Goal: Feedback & Contribution: Contribute content

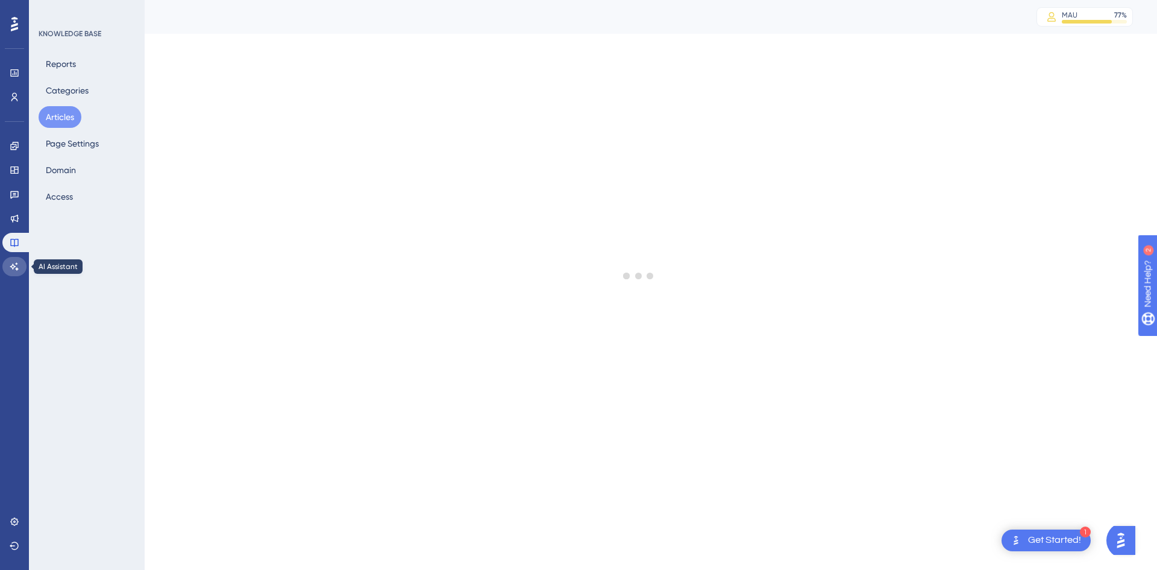
click at [19, 271] on icon at bounding box center [15, 267] width 10 height 10
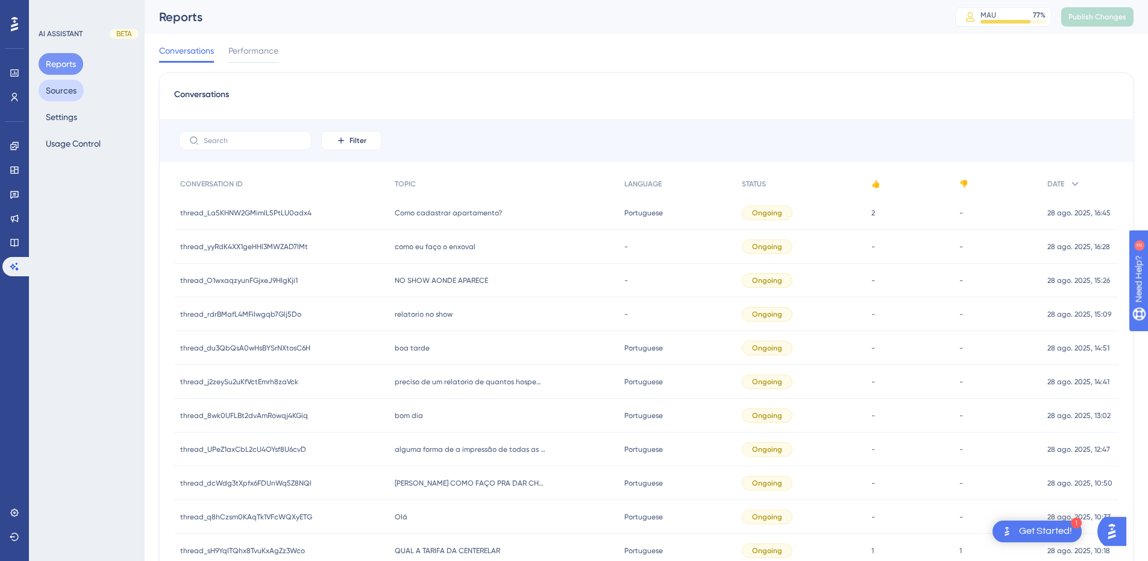
click at [63, 90] on button "Sources" at bounding box center [61, 91] width 45 height 22
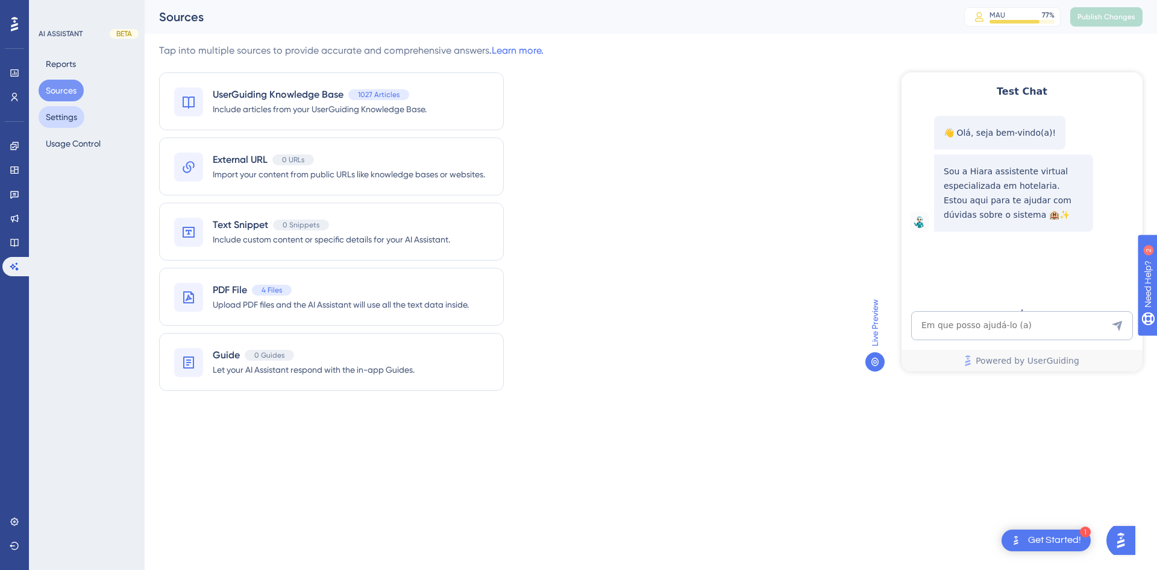
click at [66, 115] on button "Settings" at bounding box center [62, 117] width 46 height 22
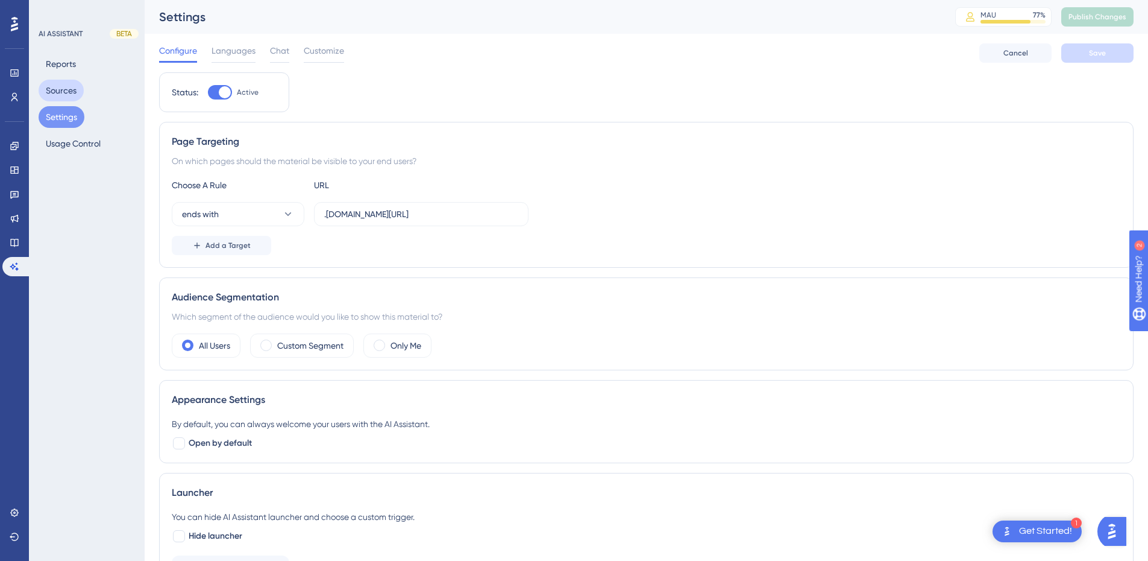
click at [61, 92] on button "Sources" at bounding box center [61, 91] width 45 height 22
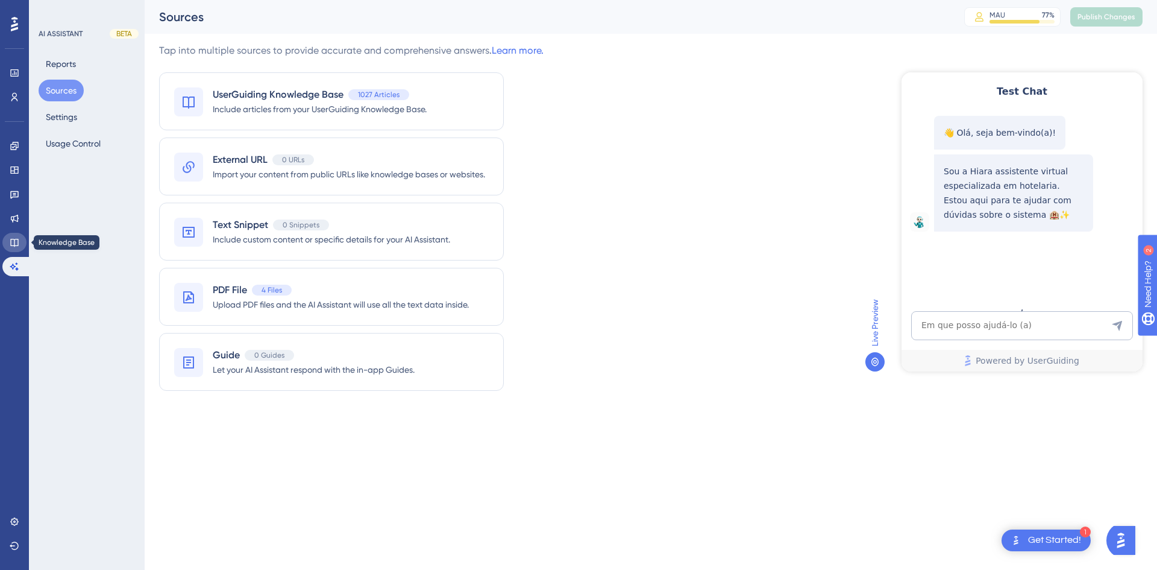
click at [16, 242] on icon at bounding box center [15, 242] width 10 height 10
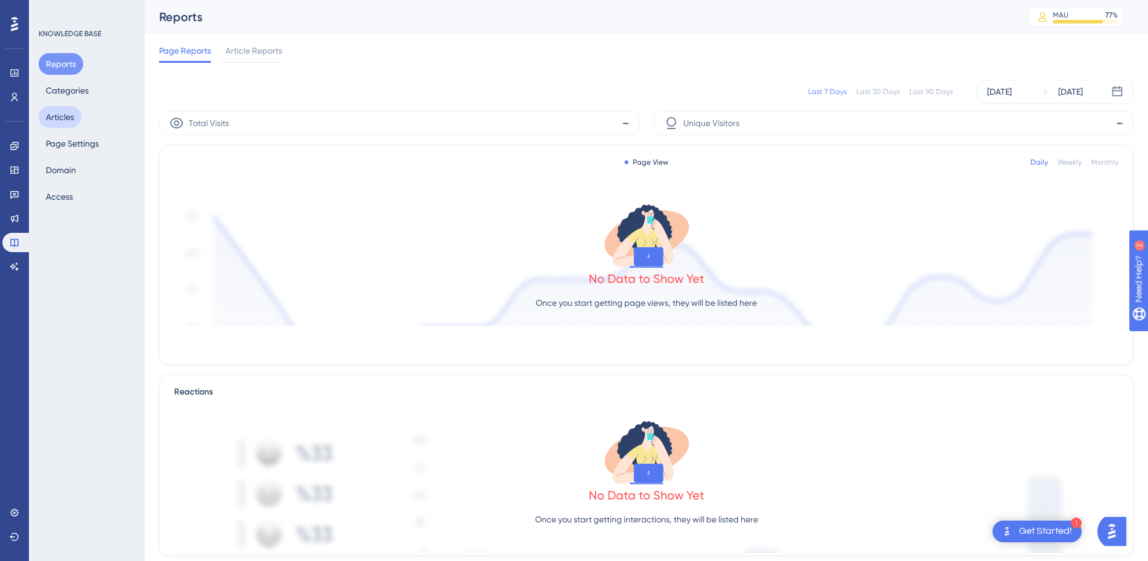
click at [55, 116] on button "Articles" at bounding box center [60, 117] width 43 height 22
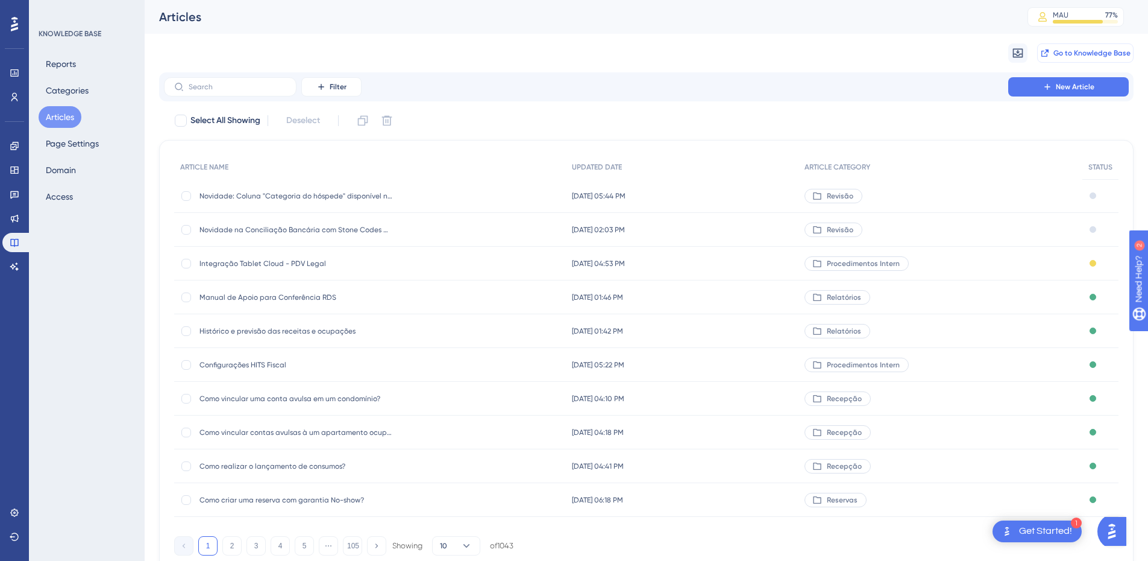
click at [1060, 58] on button "Go to Knowledge Base" at bounding box center [1085, 52] width 96 height 19
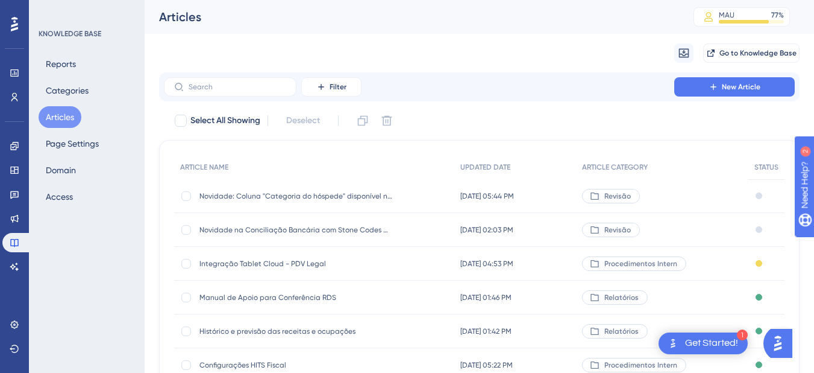
click at [216, 77] on div "Filter New Article" at bounding box center [479, 86] width 641 height 29
click at [207, 84] on input "text" at bounding box center [238, 87] width 98 height 8
paste input "Como é feito o calculo de taxas quando marcado o parâmetro para subtrair em Hot…"
type input "Como é feito o calculo de taxas quando marcado o parâmetro para subtrair em Hot…"
checkbox input "true"
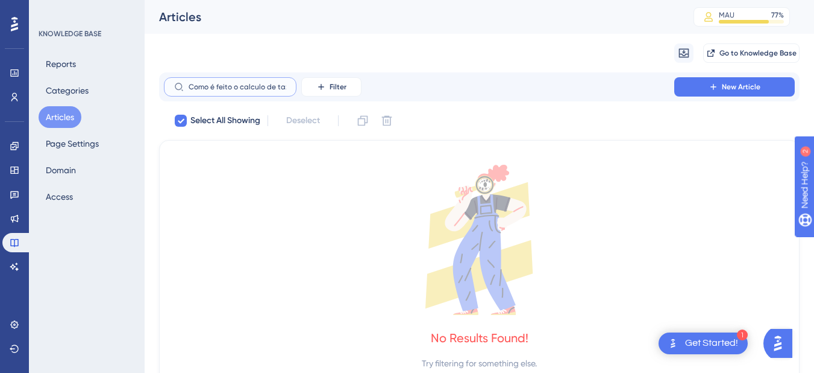
scroll to position [0, 216]
click at [263, 86] on input "Como é feito o calculo de taxas quando marcado o parâmetro para subtrair em Hot…" at bounding box center [238, 87] width 98 height 8
drag, startPoint x: 259, startPoint y: 86, endPoint x: 292, endPoint y: 92, distance: 34.2
click at [292, 92] on label "Como é feito o calculo de taxas quando marcado o parâmetro para subtrair em Hot…" at bounding box center [230, 86] width 133 height 19
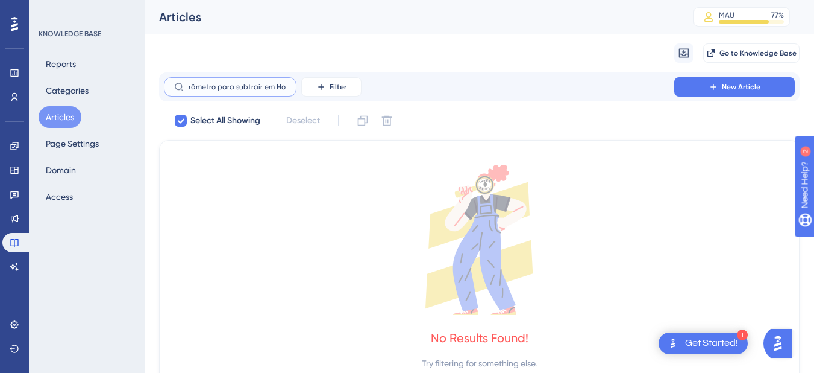
drag, startPoint x: 214, startPoint y: 89, endPoint x: 288, endPoint y: 90, distance: 74.1
click at [288, 90] on label "Como é feito o calculo de taxas quando marcado o parâmetro para subtrair em Hot…" at bounding box center [230, 86] width 133 height 19
type input "Como é feito o c"
checkbox input "false"
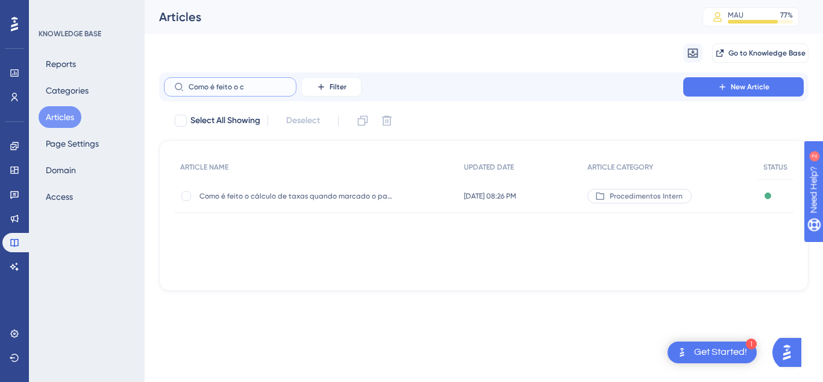
type input "Como é feito o c"
click at [251, 201] on div "Como é feito o cálculo de taxas quando marcado o parâmetro para subtrair em Hot…" at bounding box center [296, 196] width 193 height 34
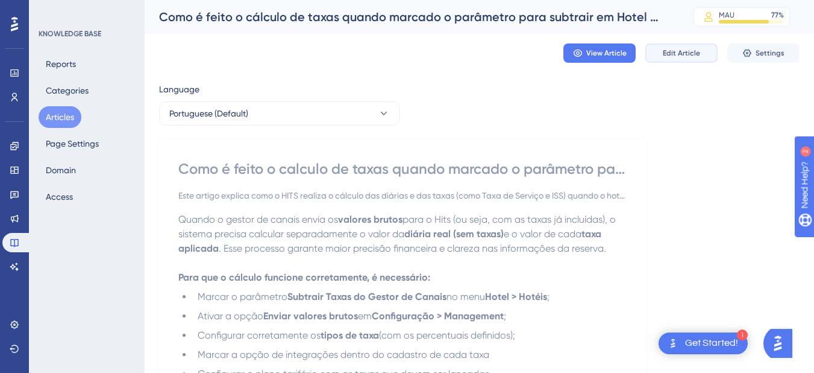
click at [661, 46] on button "Edit Article" at bounding box center [682, 52] width 72 height 19
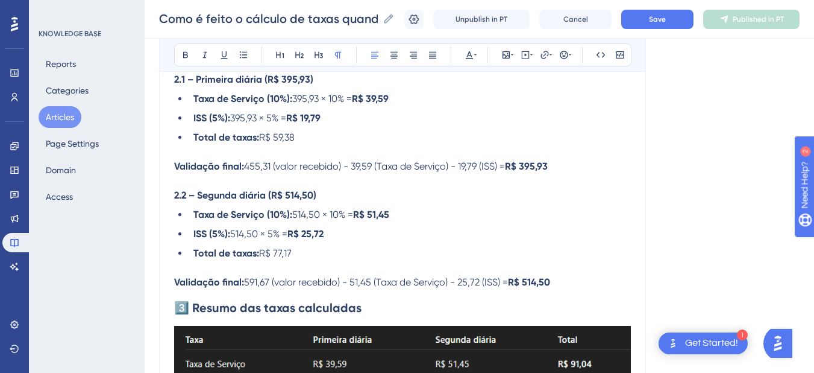
scroll to position [1437, 0]
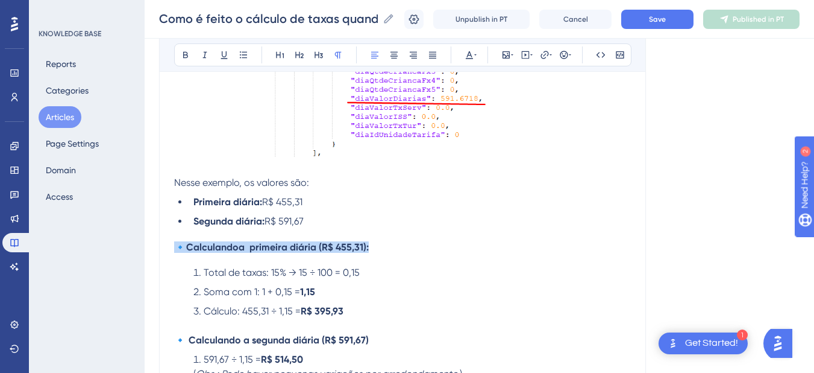
drag, startPoint x: 374, startPoint y: 236, endPoint x: 139, endPoint y: 233, distance: 235.1
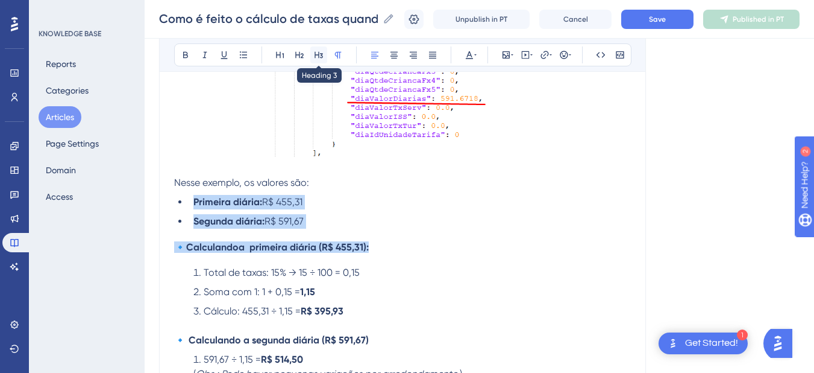
click at [318, 58] on icon at bounding box center [319, 55] width 10 height 10
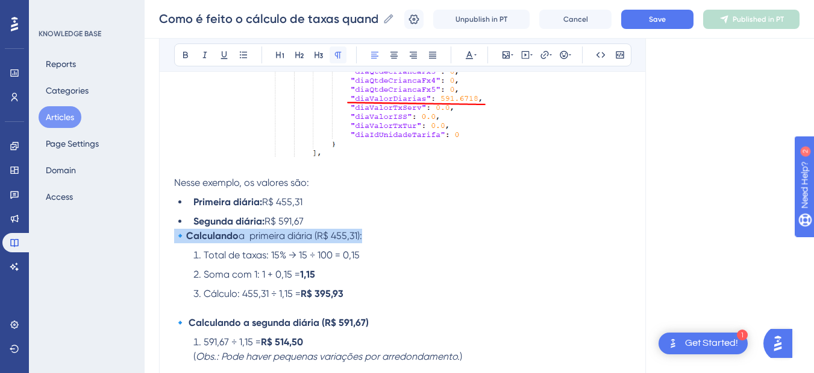
click at [341, 57] on icon at bounding box center [338, 55] width 10 height 10
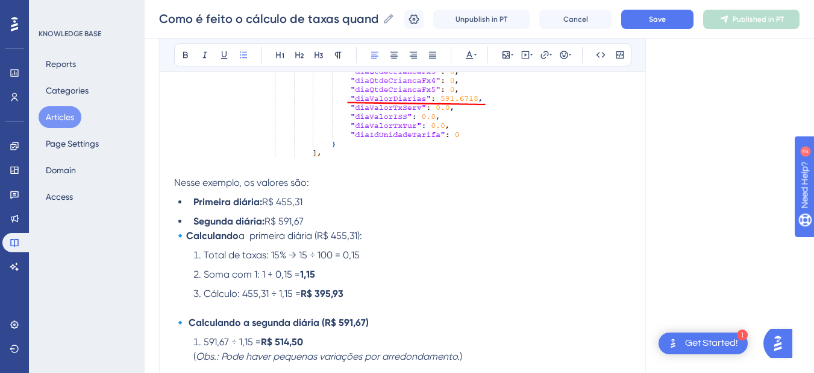
click at [338, 214] on li "Segunda diária: R$ 591,67" at bounding box center [410, 221] width 442 height 14
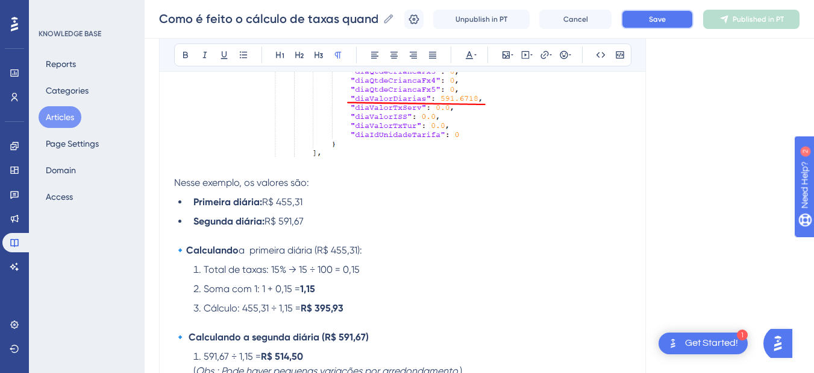
click at [666, 18] on span "Save" at bounding box center [657, 19] width 17 height 10
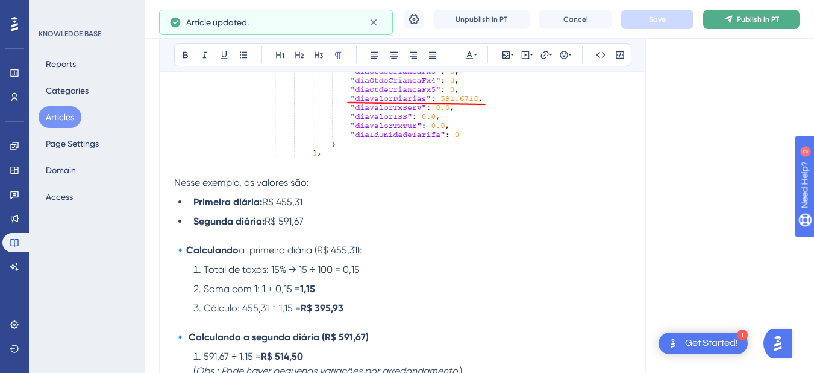
click at [732, 21] on icon at bounding box center [729, 19] width 8 height 8
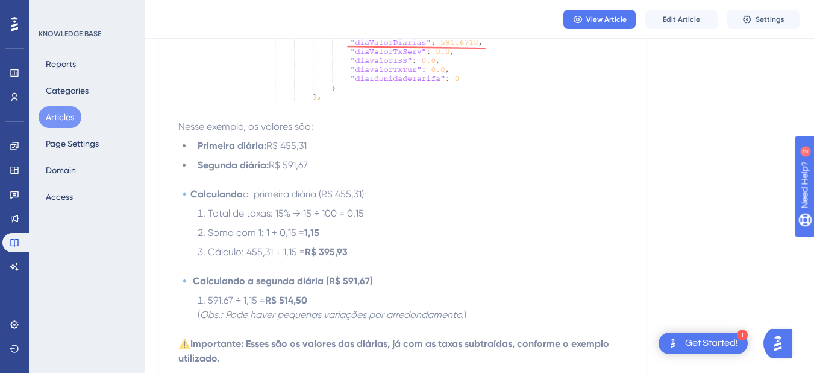
click at [60, 107] on button "Articles" at bounding box center [60, 117] width 43 height 22
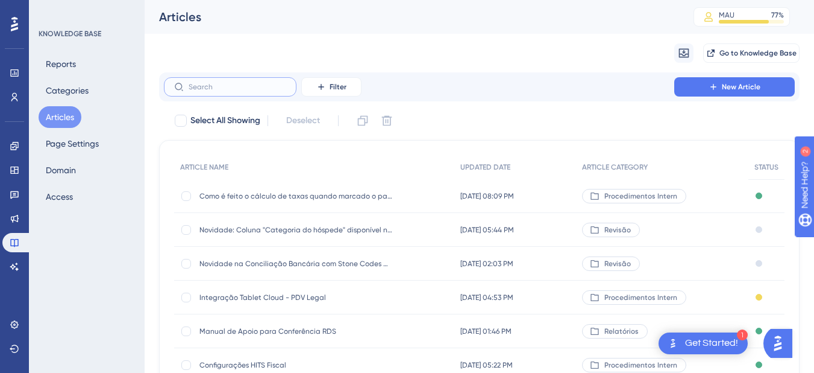
click at [224, 88] on input "text" at bounding box center [238, 87] width 98 height 8
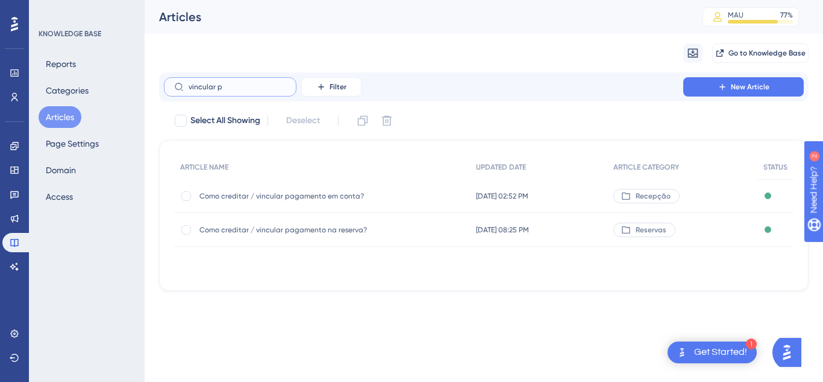
type input "vincular po"
checkbox input "true"
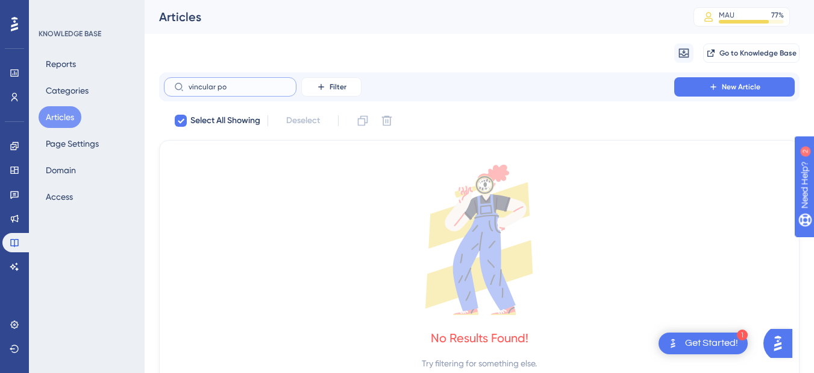
type input "vincular p"
checkbox input "false"
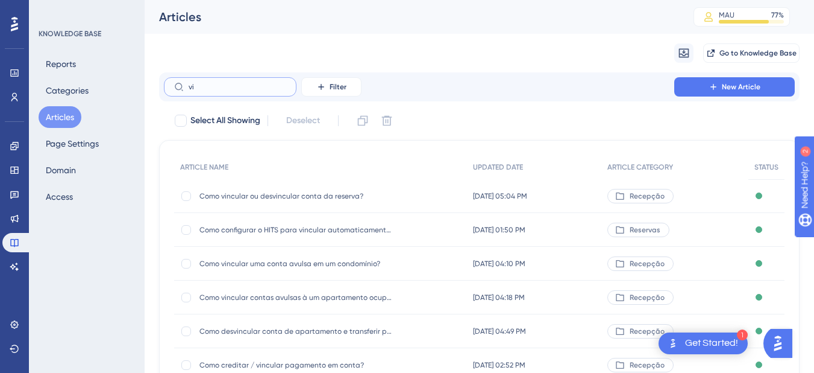
type input "v"
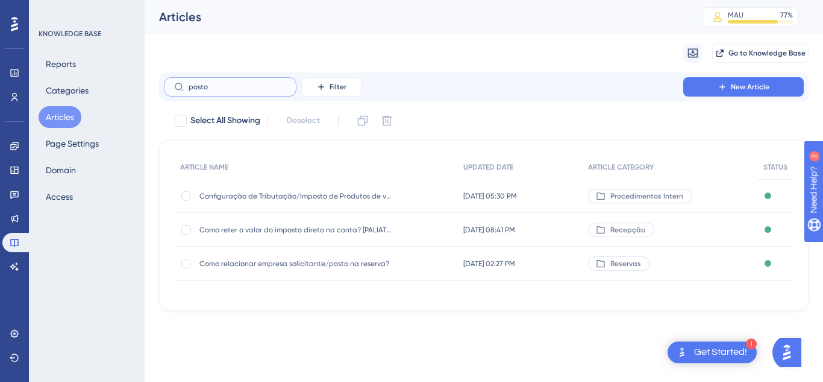
type input "posto"
click at [253, 265] on span "Como relacionar empresa solicitante/posto na reserva?" at bounding box center [296, 264] width 193 height 10
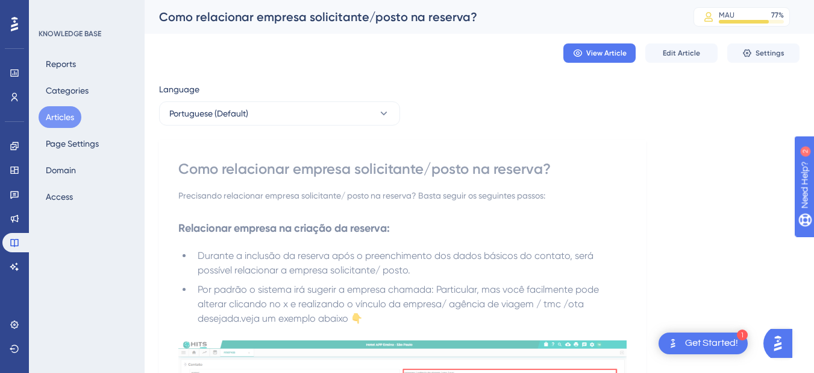
click at [60, 113] on button "Articles" at bounding box center [60, 117] width 43 height 22
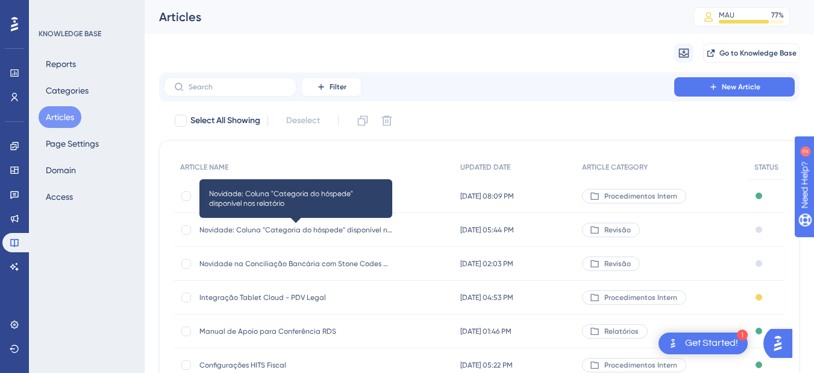
click at [282, 230] on span "Novidade: Coluna "Categoria do hóspede" disponível nos relatório" at bounding box center [296, 230] width 193 height 10
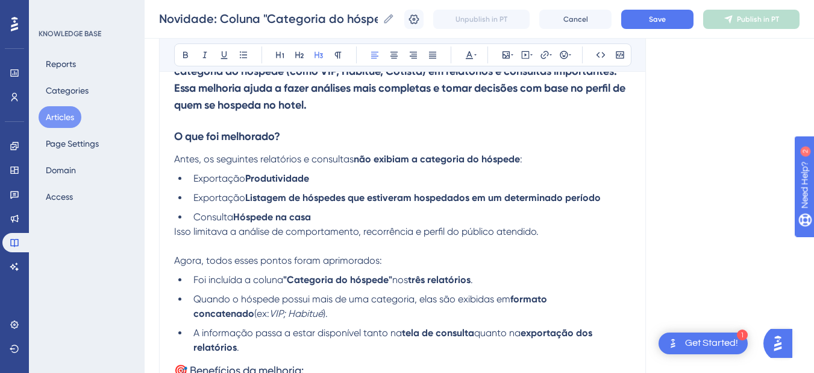
scroll to position [499, 0]
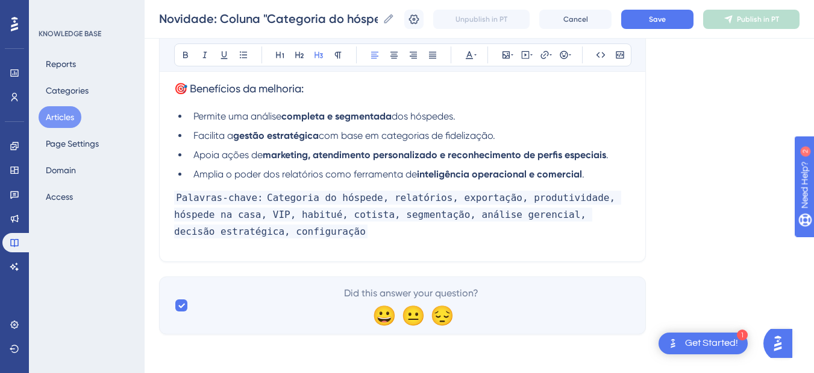
click at [211, 93] on span "🎯 Benefícios da melhoria:" at bounding box center [239, 88] width 130 height 13
click at [185, 57] on icon at bounding box center [186, 55] width 10 height 10
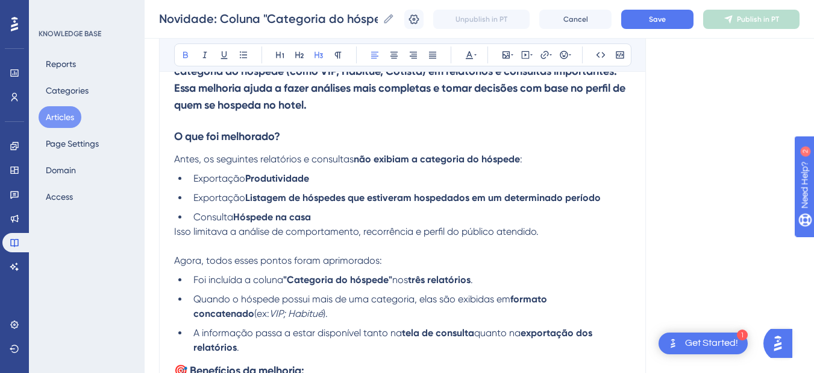
scroll to position [77, 0]
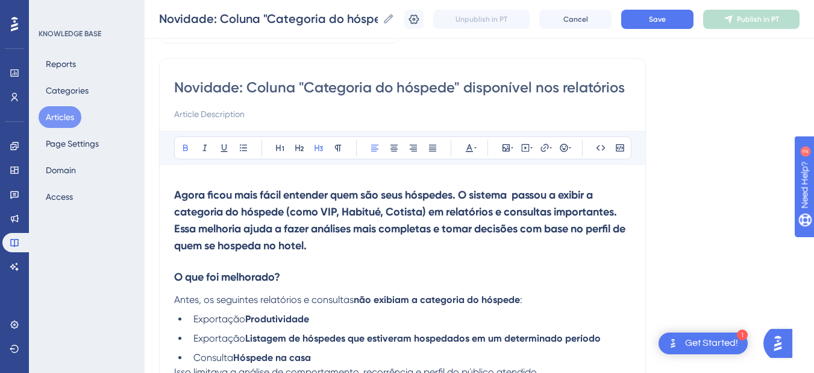
drag, startPoint x: 340, startPoint y: 247, endPoint x: 163, endPoint y: 188, distance: 186.2
click at [163, 188] on div "Novidade: Coluna "Categoria do hóspede" disponível nos relatórios Bold Italic U…" at bounding box center [402, 371] width 487 height 626
click at [335, 149] on icon at bounding box center [338, 148] width 10 height 10
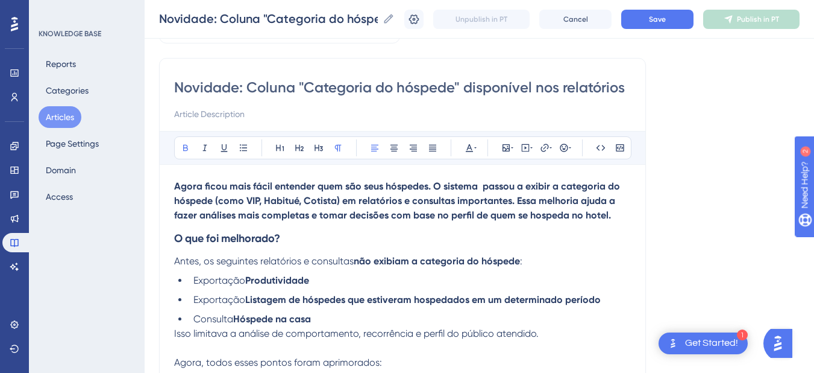
click at [286, 187] on strong "Agora ficou mais fácil entender quem são seus hóspedes. O sistema passou a exib…" at bounding box center [398, 200] width 448 height 40
click at [202, 197] on strong "Agora ficou mais fácil entender quem são seus hóspedes. O sistema passou a exib…" at bounding box center [398, 200] width 448 height 40
click at [349, 232] on h3 "O que foi melhorado?" at bounding box center [402, 237] width 457 height 31
click at [429, 203] on strong "Agora ficou mais fácil entender quem são seus hóspedes. O sistema passou a exib…" at bounding box center [398, 200] width 448 height 40
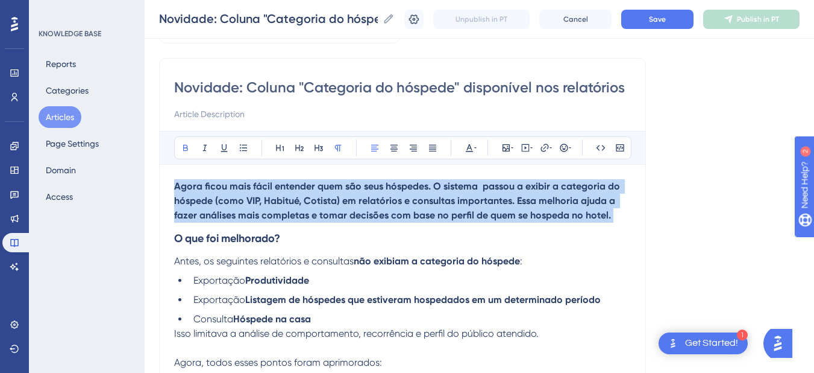
click at [429, 203] on strong "Agora ficou mais fácil entender quem são seus hóspedes. O sistema passou a exib…" at bounding box center [398, 200] width 448 height 40
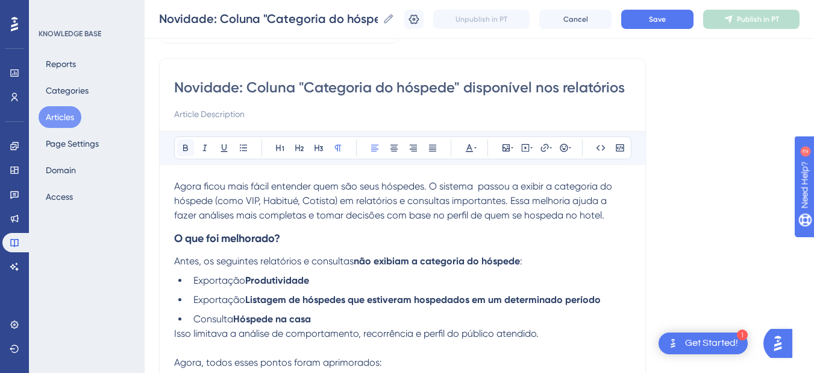
click at [181, 149] on icon at bounding box center [186, 148] width 10 height 10
click at [333, 151] on icon at bounding box center [338, 148] width 10 height 10
click at [200, 208] on p "Agora ficou mais fácil entender quem são seus hóspedes. O sistema passou a exib…" at bounding box center [402, 200] width 457 height 43
click at [603, 218] on span "Agora ficou mais fácil entender quem são seus hóspedes. O sistema passou a exib…" at bounding box center [394, 200] width 441 height 40
click at [430, 184] on span "Agora ficou mais fácil entender quem são seus hóspedes. O sistema passou a exib…" at bounding box center [394, 200] width 441 height 40
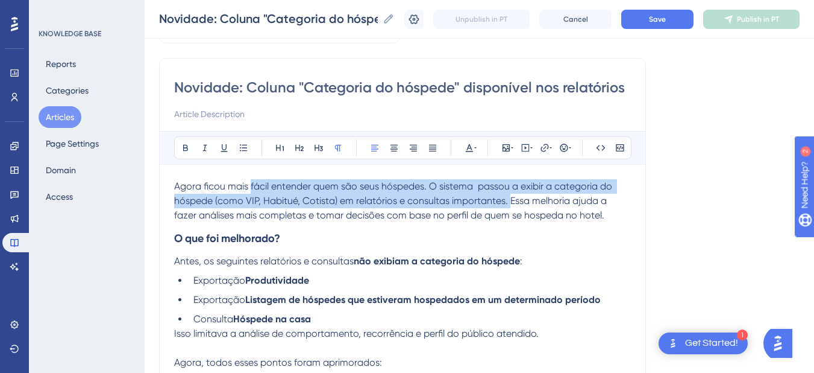
drag, startPoint x: 507, startPoint y: 200, endPoint x: 249, endPoint y: 186, distance: 258.4
click at [249, 186] on span "Agora ficou mais fácil entender quem são seus hóspedes. O sistema passou a exib…" at bounding box center [394, 200] width 441 height 40
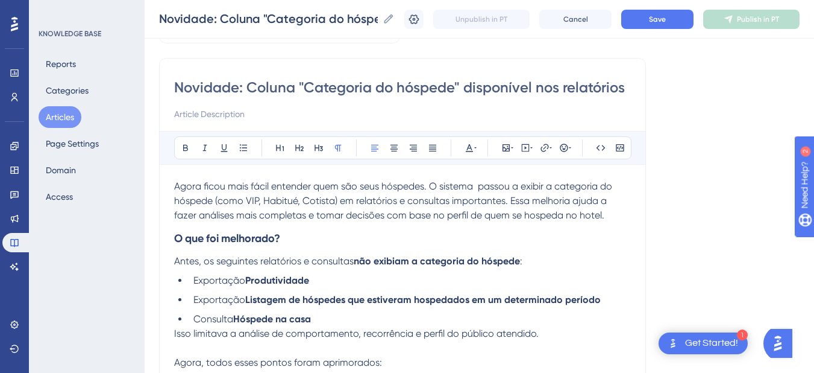
click at [439, 211] on span "Agora ficou mais fácil entender quem são seus hóspedes. O sistema passou a exib…" at bounding box center [394, 200] width 441 height 40
drag, startPoint x: 614, startPoint y: 213, endPoint x: 165, endPoint y: 192, distance: 450.2
click at [165, 192] on div "Novidade: Coluna "Categoria do hóspede" disponível nos relatórios Bold Italic U…" at bounding box center [402, 351] width 487 height 587
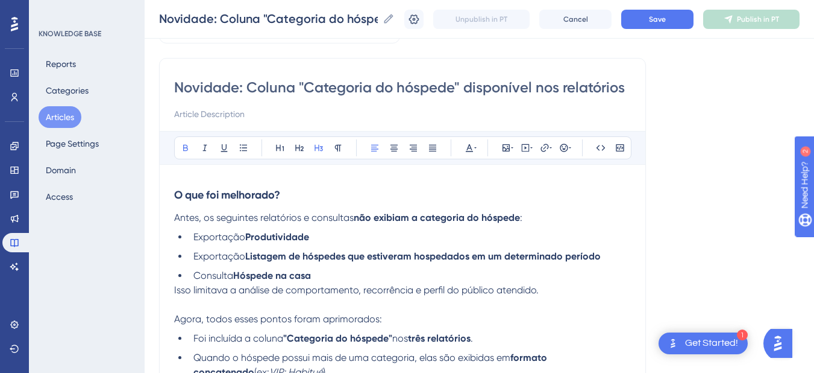
click at [300, 111] on input at bounding box center [402, 114] width 457 height 14
drag, startPoint x: 218, startPoint y: 114, endPoint x: 110, endPoint y: 112, distance: 107.3
click at [145, 112] on div "Performance Users Engagement Widgets Feedback Product Updates Knowledge Base AI…" at bounding box center [480, 308] width 670 height 770
click at [200, 112] on input "Foi adicionada a coluna Categoria de Hóspedes em alguns relatorios do Hits, nes…" at bounding box center [402, 114] width 457 height 14
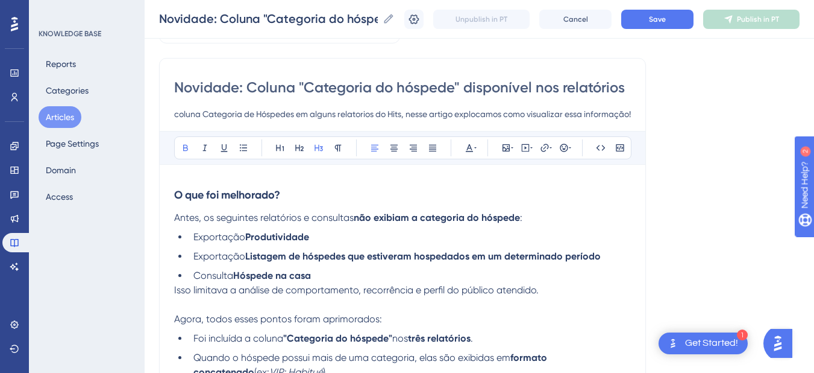
click at [200, 112] on input "Foi adicionada a coluna Categoria de Hóspedes em alguns relatorios do Hits, nes…" at bounding box center [402, 114] width 457 height 14
type input "Foi adicionada a coluna Categoria de Hóspedes em alguns relatorios do Hits, nes…"
click at [230, 115] on input "Foi adicionada a coluna Categoria de Hóspedes em alguns relatorios do Hits, nes…" at bounding box center [402, 114] width 457 height 14
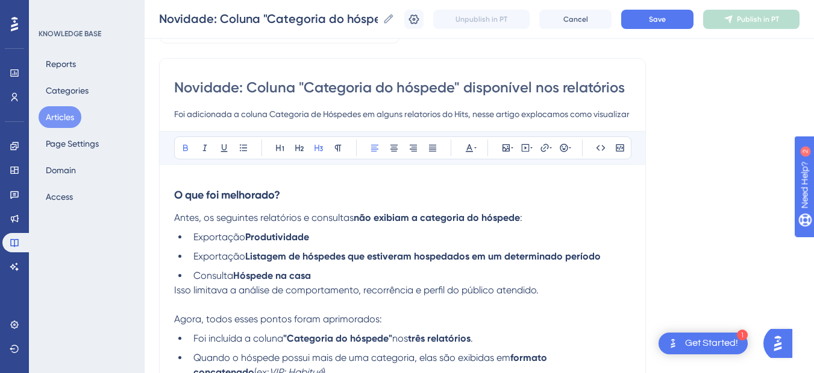
click at [230, 115] on input "Foi adicionada a coluna Categoria de Hóspedes em alguns relatorios do Hits, nes…" at bounding box center [402, 114] width 457 height 14
click at [182, 177] on div "Bold Italic Underline Bullet Point Heading 1 Heading 2 Heading 3 Normal Align L…" at bounding box center [402, 359] width 457 height 456
click at [174, 192] on strong "O que foi melhorado?" at bounding box center [227, 194] width 106 height 13
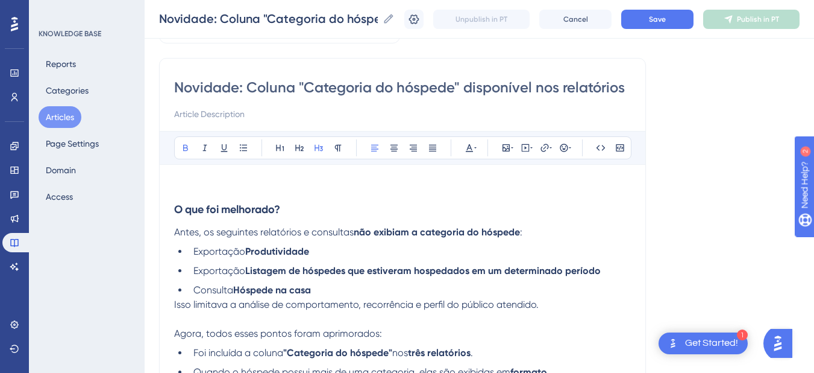
click at [206, 192] on p at bounding box center [402, 186] width 457 height 14
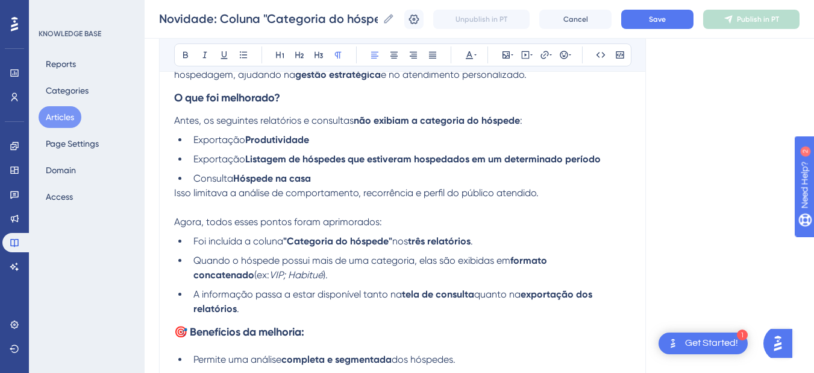
scroll to position [359, 0]
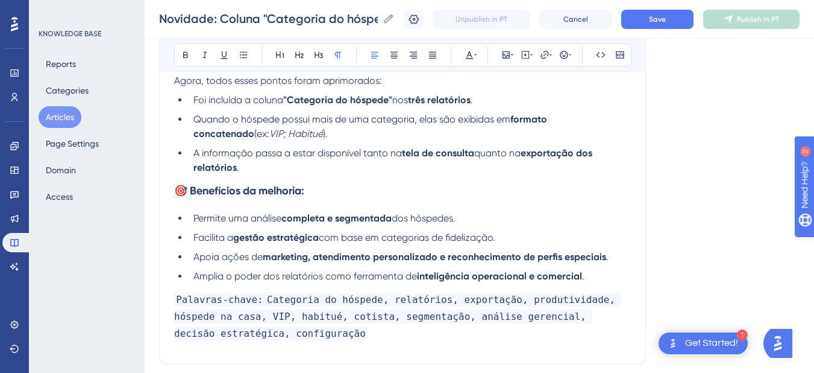
click at [246, 195] on strong "🎯 Benefícios da melhoria:" at bounding box center [239, 190] width 130 height 13
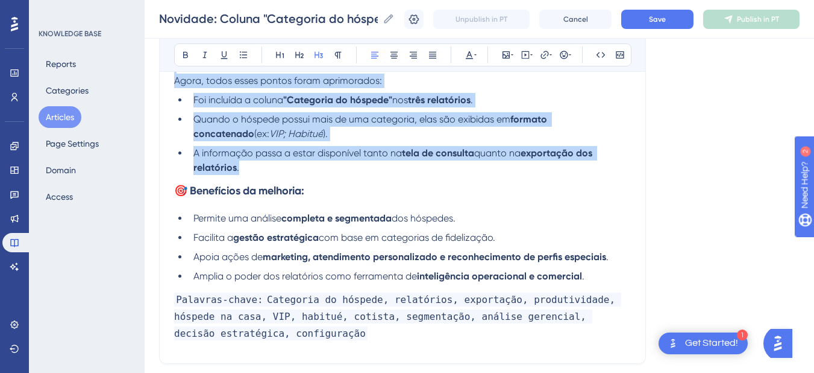
drag, startPoint x: 177, startPoint y: 99, endPoint x: 266, endPoint y: 166, distance: 111.4
click at [266, 166] on div "Agora você pode visualizar a categoria dos hóspedes (como VIP, Habitué, Cotista…" at bounding box center [402, 123] width 457 height 451
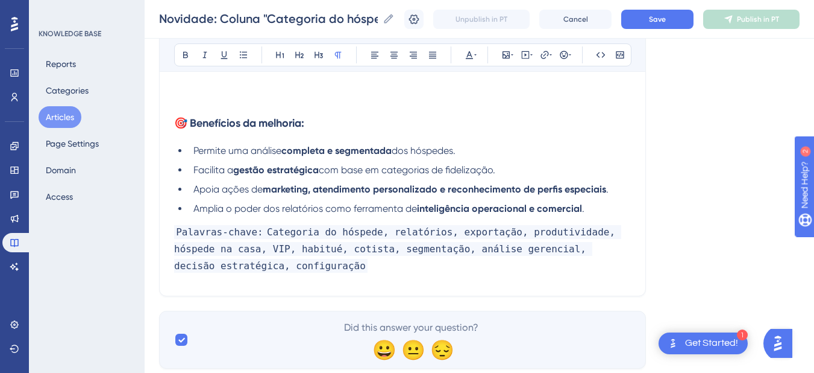
scroll to position [0, 0]
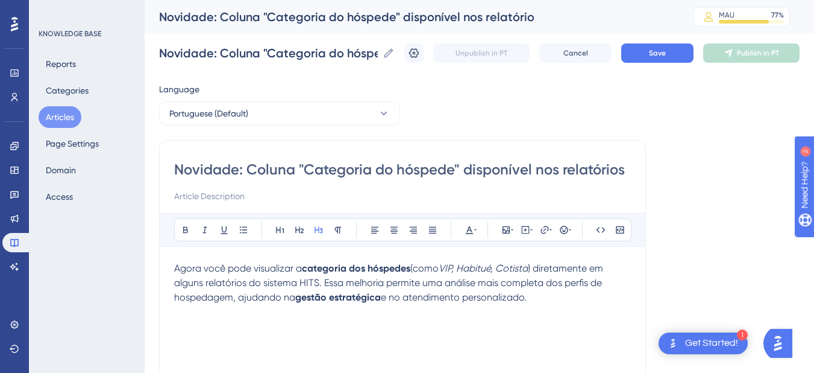
click at [198, 320] on h3 at bounding box center [402, 319] width 457 height 31
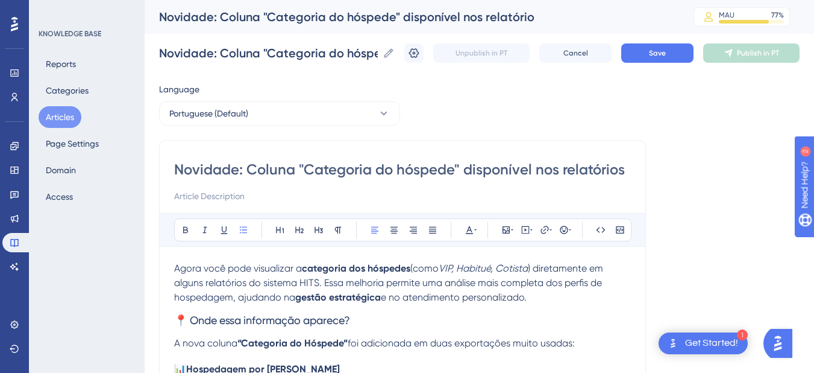
scroll to position [140, 0]
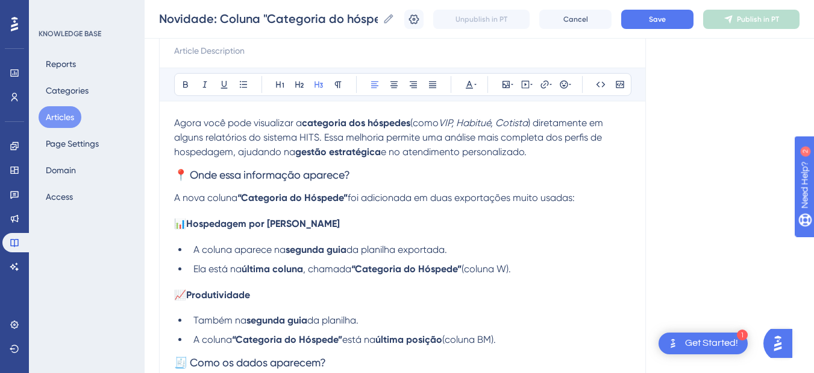
click at [177, 175] on span "📍 Onde essa informação aparece?" at bounding box center [262, 174] width 176 height 13
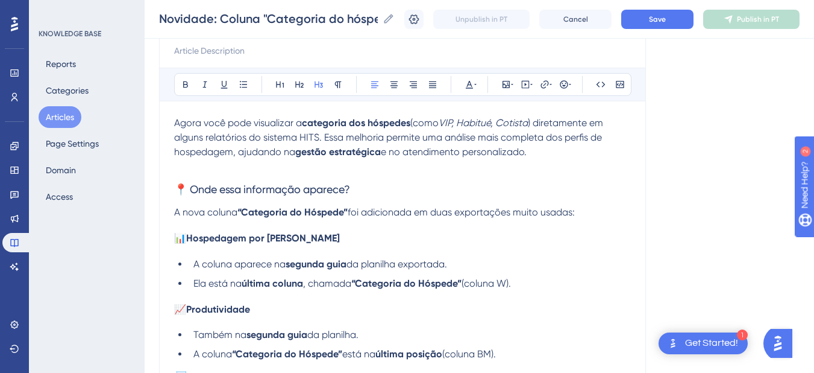
click at [215, 190] on span "📍 Onde essa informação aparece?" at bounding box center [262, 189] width 176 height 13
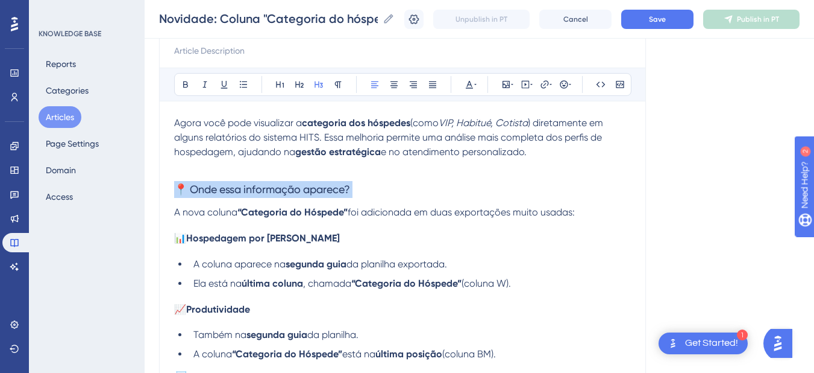
click at [215, 190] on span "📍 Onde essa informação aparece?" at bounding box center [262, 189] width 176 height 13
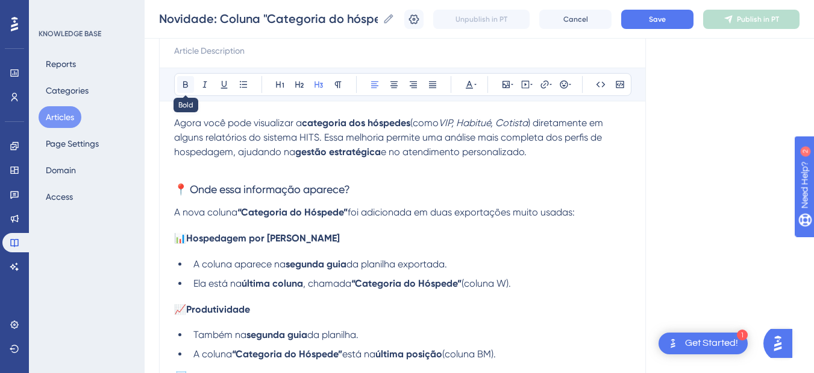
click at [185, 87] on icon at bounding box center [185, 84] width 5 height 7
click at [201, 199] on h3 "📍 Onde essa informação aparece?" at bounding box center [402, 189] width 457 height 31
drag, startPoint x: 315, startPoint y: 242, endPoint x: 192, endPoint y: 235, distance: 123.8
click at [192, 235] on h4 "📊 Hospedagem por Período" at bounding box center [402, 237] width 457 height 11
click at [240, 238] on strong "Hospedagem por [PERSON_NAME]" at bounding box center [263, 237] width 154 height 11
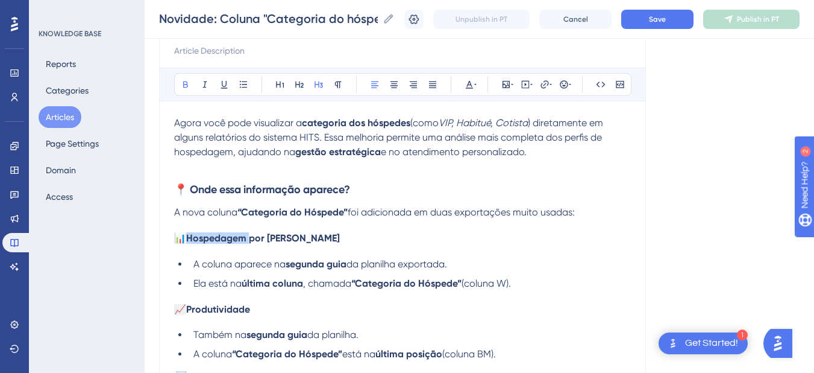
click at [240, 238] on strong "Hospedagem por [PERSON_NAME]" at bounding box center [263, 237] width 154 height 11
click at [335, 236] on h4 "📊 Hospedagem por Período" at bounding box center [402, 237] width 457 height 11
drag, startPoint x: 292, startPoint y: 242, endPoint x: 192, endPoint y: 241, distance: 100.7
click at [192, 241] on h4 "📊 Hospedagem por Período" at bounding box center [402, 237] width 457 height 11
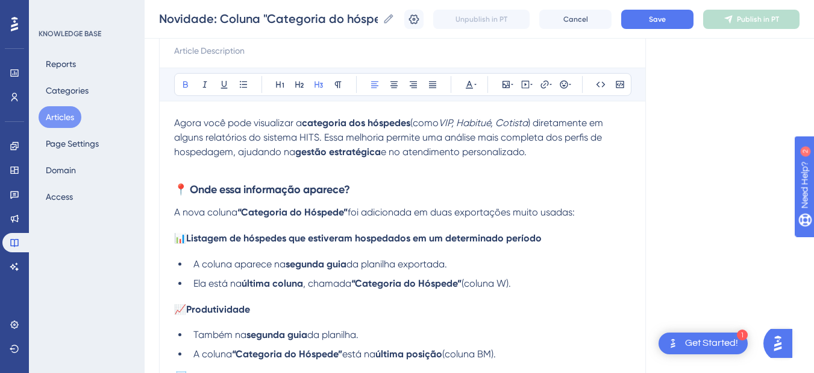
scroll to position [281, 0]
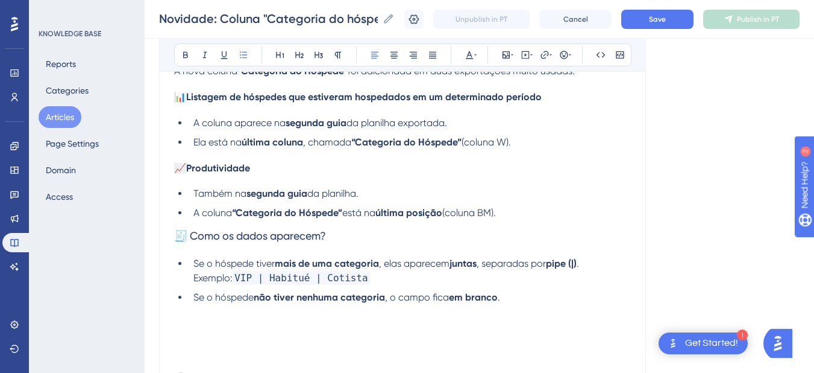
click at [547, 149] on li "Ela está na última coluna , chamada “Categoria do Hóspede” (coluna W)." at bounding box center [410, 142] width 442 height 14
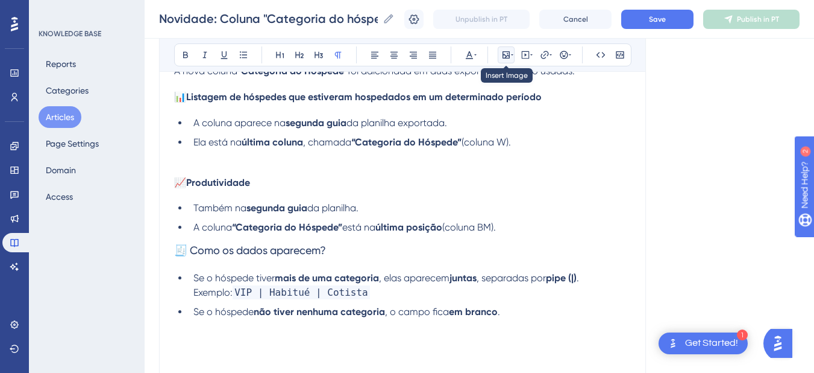
click at [511, 52] on icon at bounding box center [506, 55] width 10 height 10
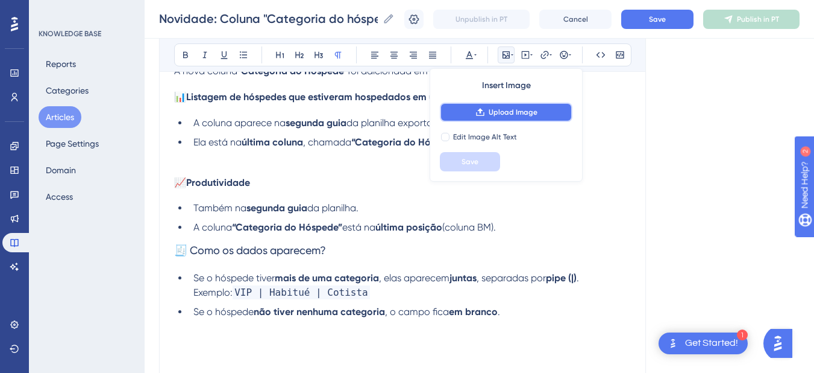
click at [494, 119] on button "Upload Image" at bounding box center [506, 111] width 133 height 19
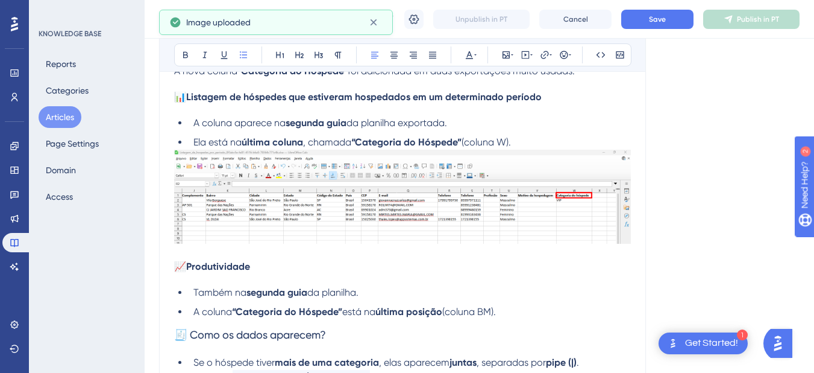
click at [542, 145] on li "Ela está na última coluna , chamada “Categoria do Hóspede” (coluna W)." at bounding box center [410, 142] width 442 height 14
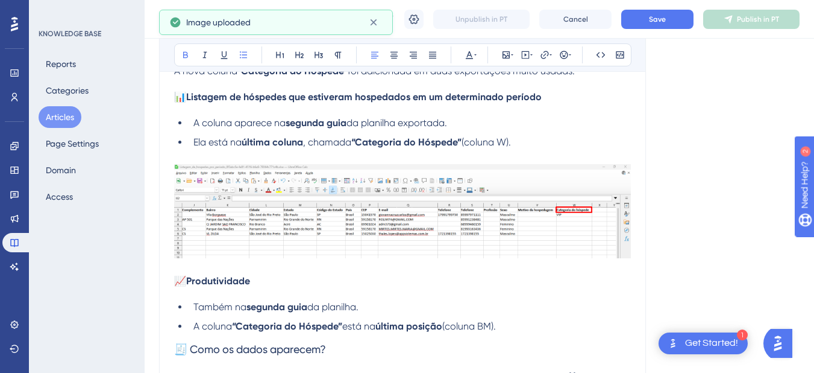
click at [360, 142] on strong "“Categoria do Hóspede”" at bounding box center [406, 141] width 110 height 11
click at [462, 144] on span "(coluna W)." at bounding box center [482, 141] width 49 height 11
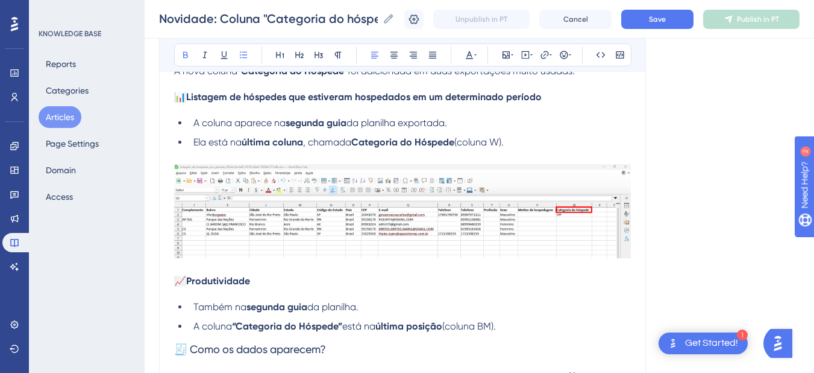
scroll to position [422, 0]
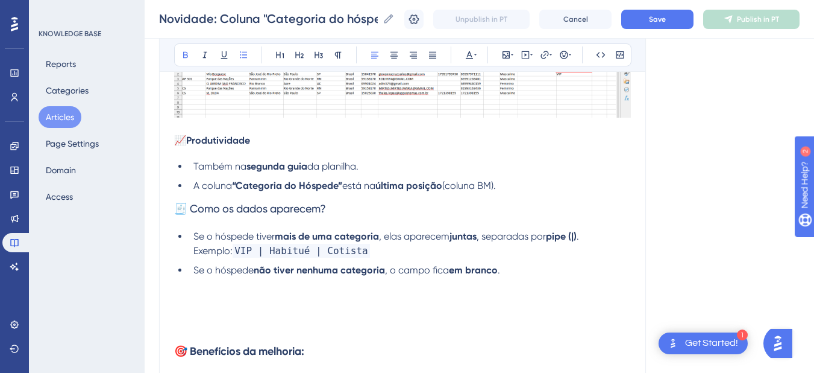
click at [239, 187] on strong "“Categoria do Hóspede”" at bounding box center [287, 185] width 110 height 11
click at [339, 187] on strong "Categoria do Hóspede”" at bounding box center [285, 185] width 107 height 11
click at [365, 216] on h3 "🧾 Como os dados aparecem?" at bounding box center [402, 208] width 457 height 31
click at [536, 185] on li "A coluna Categoria do Hóspede está na última posição (coluna BM)." at bounding box center [410, 185] width 442 height 14
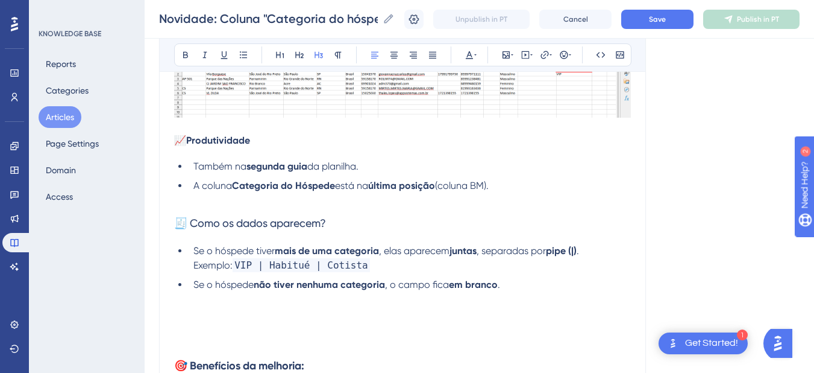
click at [201, 225] on span "🧾 Como os dados aparecem?" at bounding box center [250, 222] width 152 height 13
click at [200, 225] on span "🧾 Como os dados aparecem?" at bounding box center [250, 222] width 152 height 13
click at [180, 58] on button at bounding box center [185, 54] width 17 height 17
click at [222, 255] on span "Se o hóspede tiver" at bounding box center [233, 250] width 81 height 11
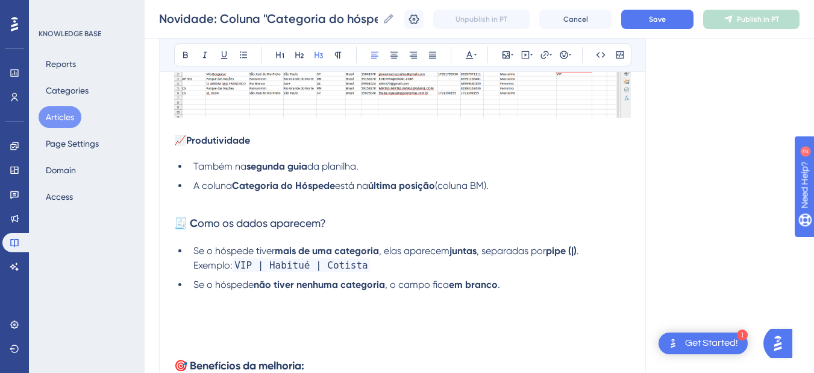
click at [235, 225] on span "omo os dados aparecem?" at bounding box center [262, 222] width 128 height 13
click at [236, 225] on span "omo os dados aparecem?" at bounding box center [262, 222] width 128 height 13
click at [187, 54] on icon at bounding box center [186, 55] width 10 height 10
click at [228, 212] on h3 "🧾 Como os dados aparecem?" at bounding box center [402, 222] width 457 height 31
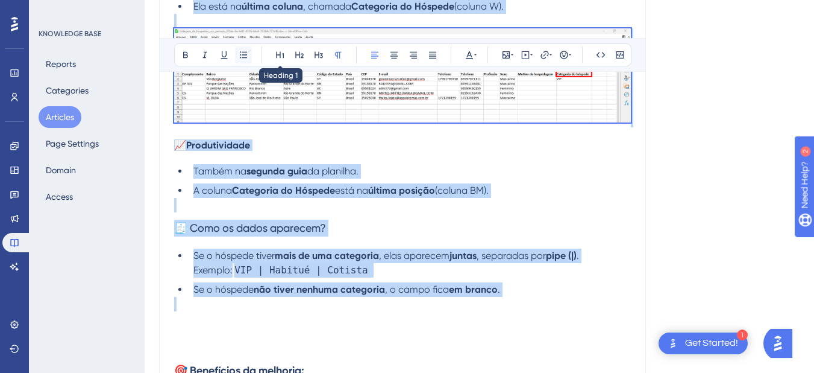
scroll to position [0, 0]
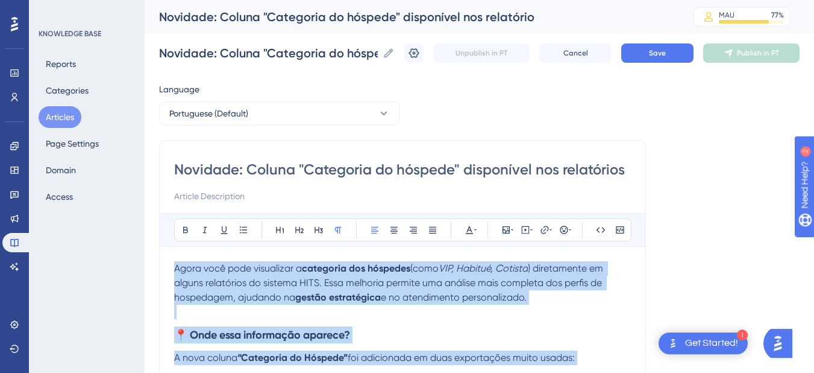
drag, startPoint x: 539, startPoint y: 300, endPoint x: 162, endPoint y: 247, distance: 381.1
copy div "Agora você pode visualizar a categoria dos hóspedes (como VIP, Habitué, Cotista…"
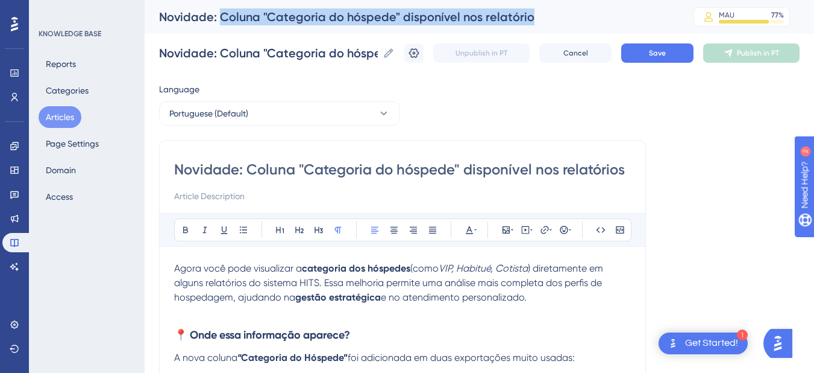
drag, startPoint x: 219, startPoint y: 17, endPoint x: 564, endPoint y: 29, distance: 345.0
click at [0, 0] on div "Novidade: Coluna "Categoria do hóspede" disponível nos relatório MAU 77 % Click…" at bounding box center [0, 0] width 0 height 0
drag, startPoint x: 321, startPoint y: 0, endPoint x: 297, endPoint y: 22, distance: 32.0
click at [0, 0] on div "Novidade: Coluna "Categoria do hóspede" disponível nos relatório MAU 77 % Click…" at bounding box center [0, 0] width 0 height 0
click at [0, 0] on div "Novidade: Coluna "Categoria do hóspede" disponível nos relatório" at bounding box center [0, 0] width 0 height 0
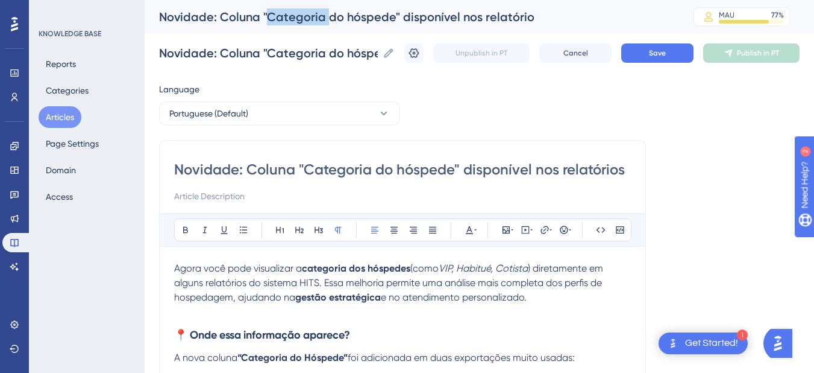
click at [0, 0] on div "Novidade: Coluna "Categoria do hóspede" disponível nos relatório" at bounding box center [0, 0] width 0 height 0
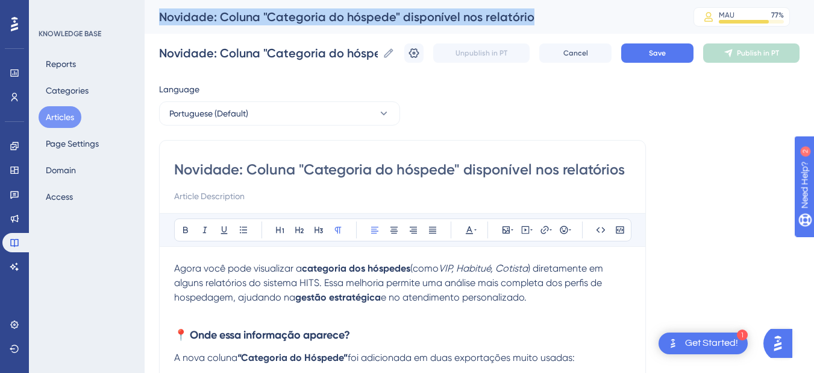
click at [0, 0] on div "Novidade: Coluna "Categoria do hóspede" disponível nos relatório" at bounding box center [0, 0] width 0 height 0
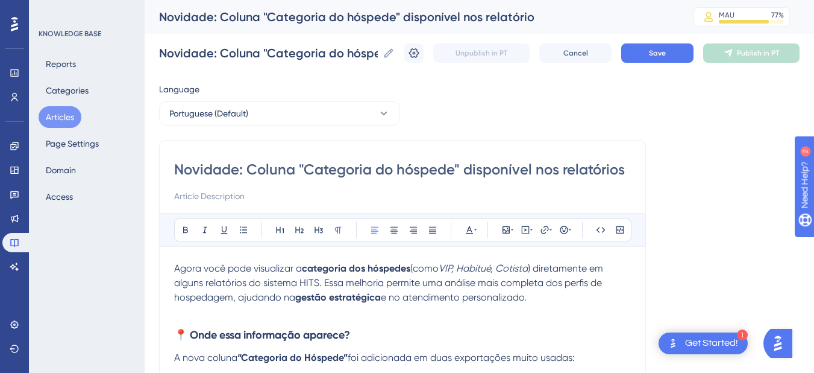
click at [0, 0] on div "Novidade: Coluna "Categoria do hóspede" disponível nos relatório" at bounding box center [0, 0] width 0 height 0
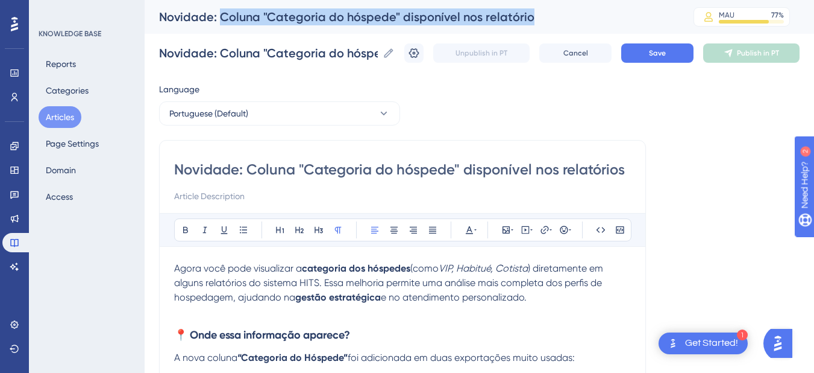
drag, startPoint x: 221, startPoint y: 16, endPoint x: 564, endPoint y: 22, distance: 342.4
click at [0, 0] on div "Novidade: Coluna "Categoria do hóspede" disponível nos relatório" at bounding box center [0, 0] width 0 height 0
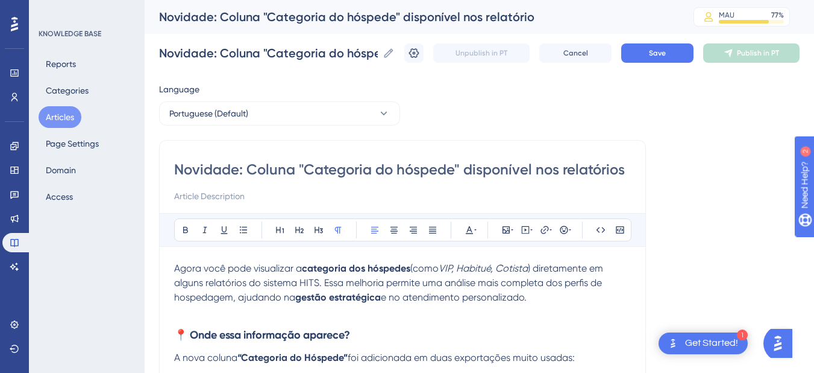
click at [254, 169] on input "Novidade: Coluna "Categoria do hóspede" disponível nos relatórios" at bounding box center [402, 169] width 457 height 19
drag, startPoint x: 251, startPoint y: 173, endPoint x: 681, endPoint y: 173, distance: 430.4
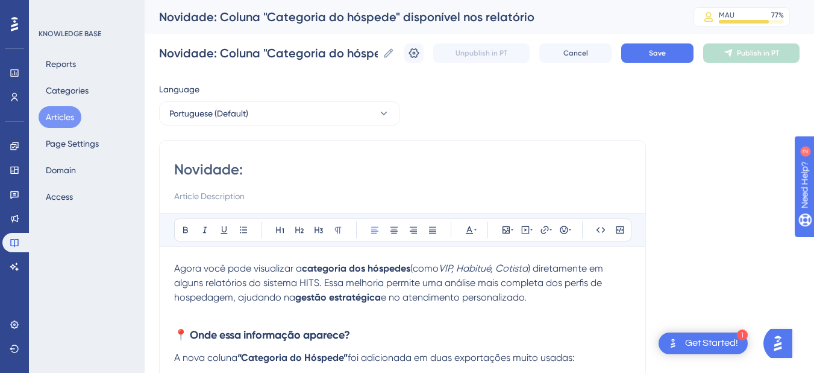
paste input "Visualizando a Categoria dos Hóspedes em Relatórios do HITS"
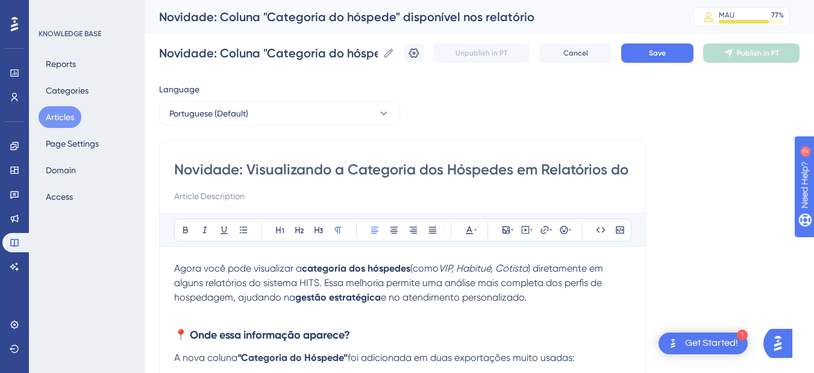
drag, startPoint x: 425, startPoint y: 172, endPoint x: 376, endPoint y: 165, distance: 49.4
click at [376, 165] on input "Novidade: Visualizando a Categoria dos Hóspedes em Relatórios do HITS" at bounding box center [402, 169] width 457 height 19
type input "Novidade: Visualizando a Categoria dos Hóspedes em Relatórios do HITS"
click at [672, 63] on div "Novidade: Coluna "Categoria do hóspede" disponível nos relatório Novidade: Colu…" at bounding box center [479, 53] width 641 height 39
click at [666, 54] on span "Save" at bounding box center [657, 53] width 17 height 10
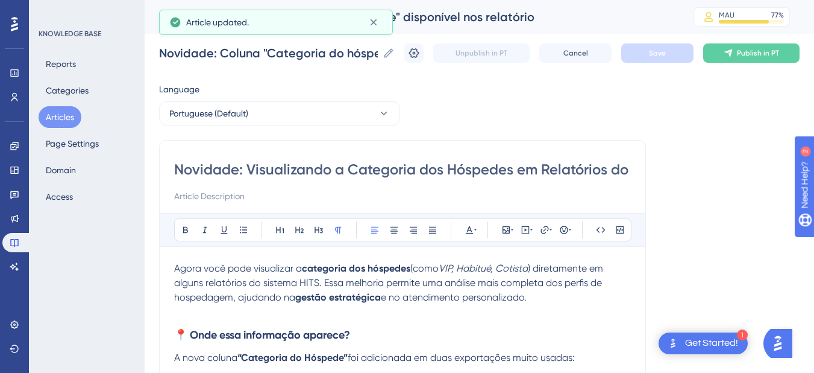
click at [253, 17] on div "Article updated." at bounding box center [272, 22] width 173 height 14
click at [373, 26] on icon at bounding box center [374, 22] width 12 height 12
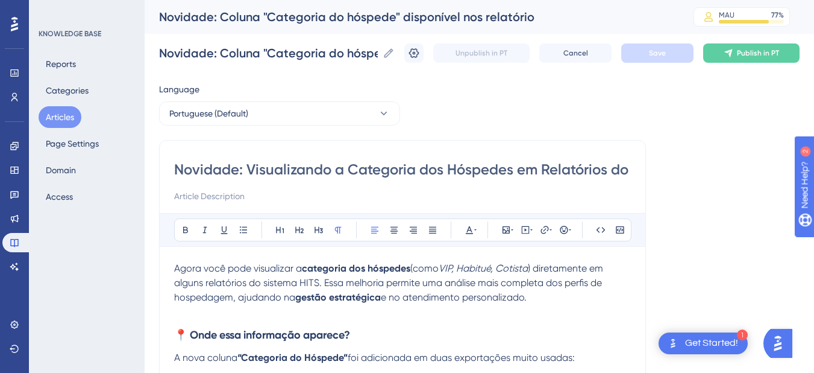
click at [0, 0] on div "Novidade: Coluna "Categoria do hóspede" disponível nos relatório" at bounding box center [0, 0] width 0 height 0
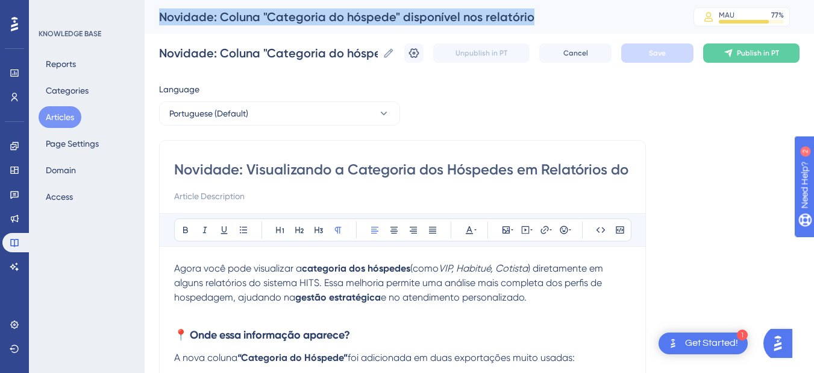
click at [0, 0] on div "Novidade: Coluna "Categoria do hóspede" disponível nos relatório" at bounding box center [0, 0] width 0 height 0
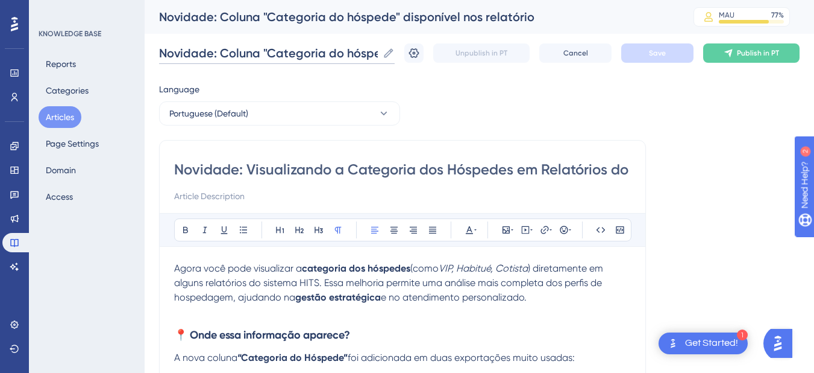
click at [240, 54] on input "Novidade: Coluna "Categoria do hóspede" disponível nos relatório" at bounding box center [268, 53] width 219 height 17
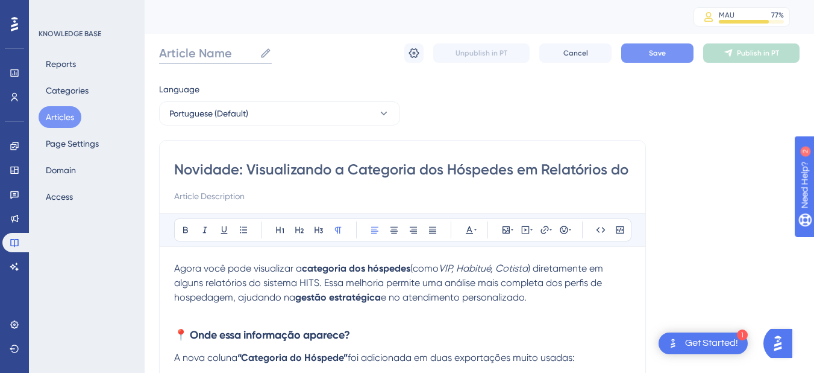
paste input "Visualizando a Categoria dos Hóspedes em Relatórios do HITS"
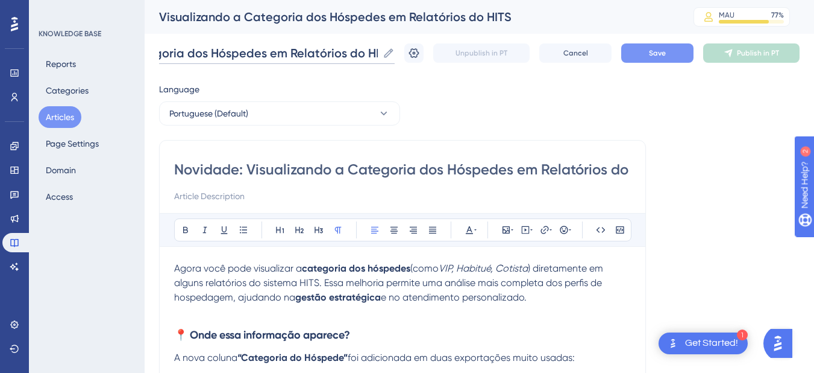
type input "Visualizando a Categoria dos Hóspedes em Relatórios do HITS"
click at [647, 64] on div "Visualizando a Categoria dos Hóspedes em Relatórios do HITS Visualizando a Cate…" at bounding box center [479, 53] width 641 height 39
click at [655, 48] on button "Save" at bounding box center [657, 52] width 72 height 19
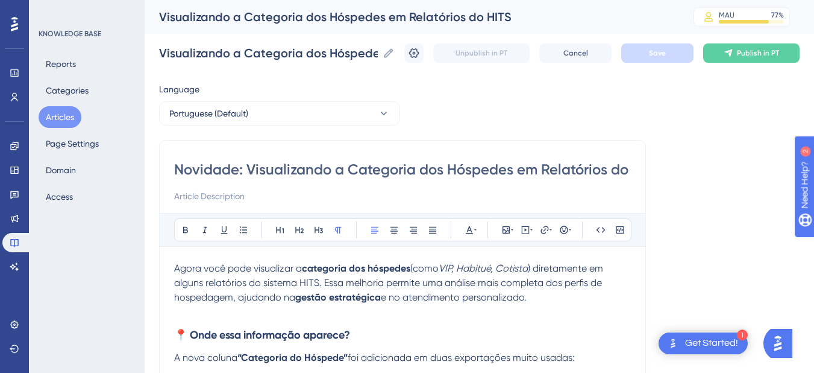
click at [215, 294] on span ") diretamente em alguns relatórios do sistema HITS. Essa melhoria permite uma a…" at bounding box center [390, 282] width 432 height 40
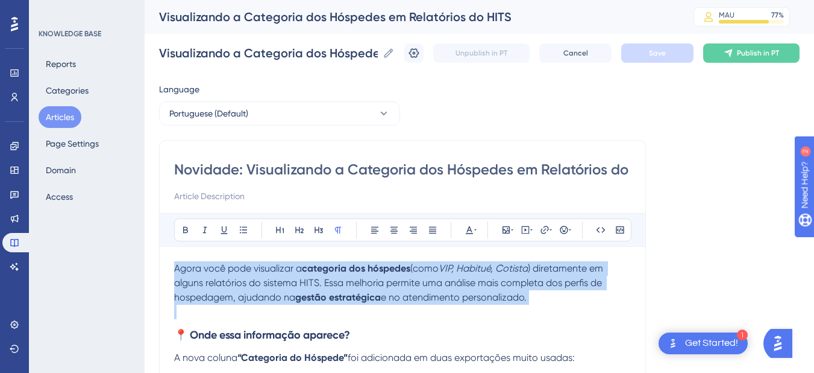
click at [215, 294] on span ") diretamente em alguns relatórios do sistema HITS. Essa melhoria permite uma a…" at bounding box center [390, 282] width 432 height 40
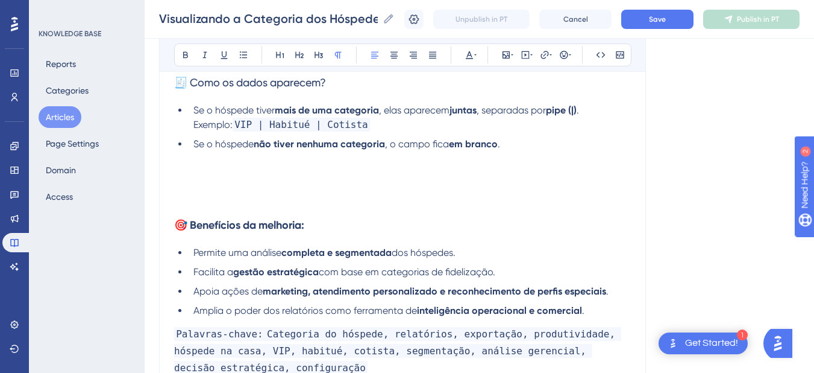
scroll to position [422, 0]
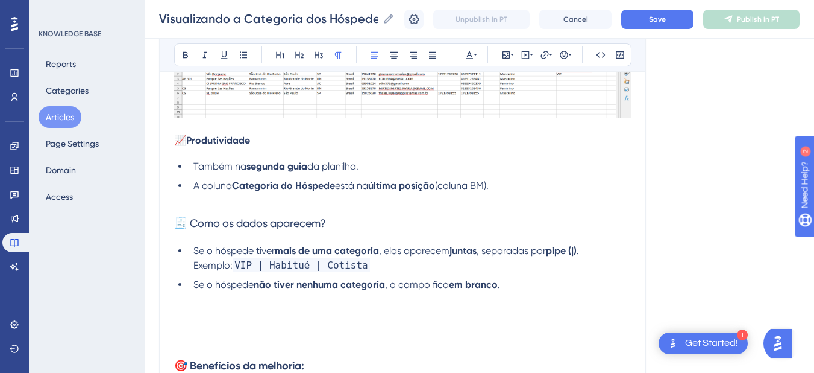
click at [275, 201] on p at bounding box center [402, 200] width 457 height 14
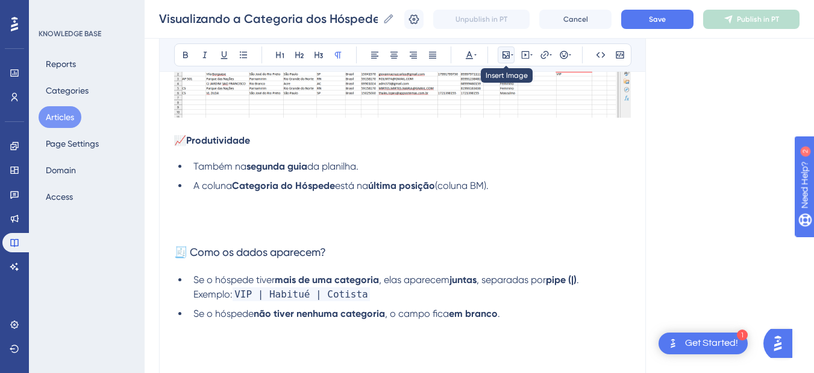
click at [502, 55] on icon at bounding box center [506, 55] width 10 height 10
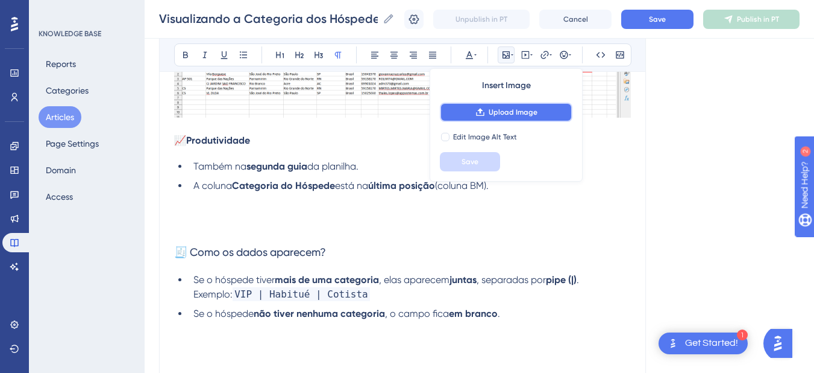
click at [480, 113] on icon at bounding box center [480, 112] width 8 height 8
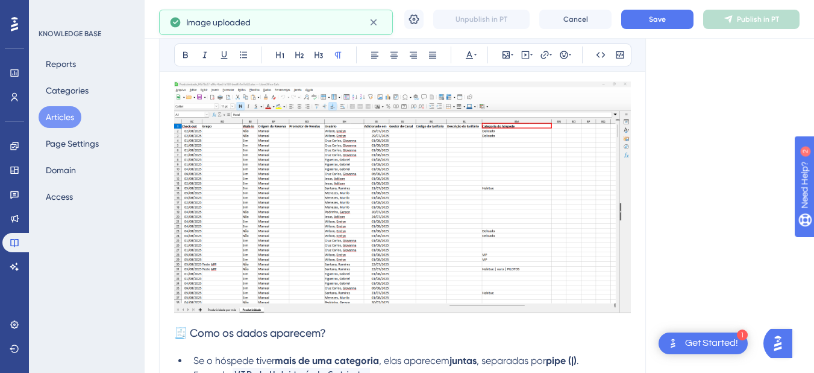
scroll to position [703, 0]
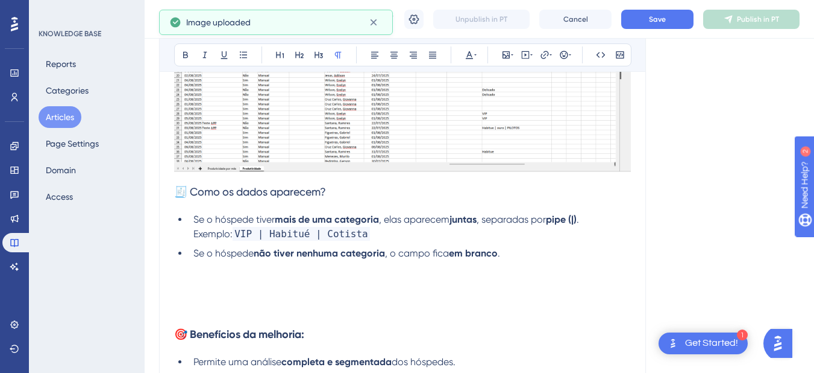
click at [183, 197] on span "🧾 Como os dados aparecem?" at bounding box center [250, 191] width 152 height 13
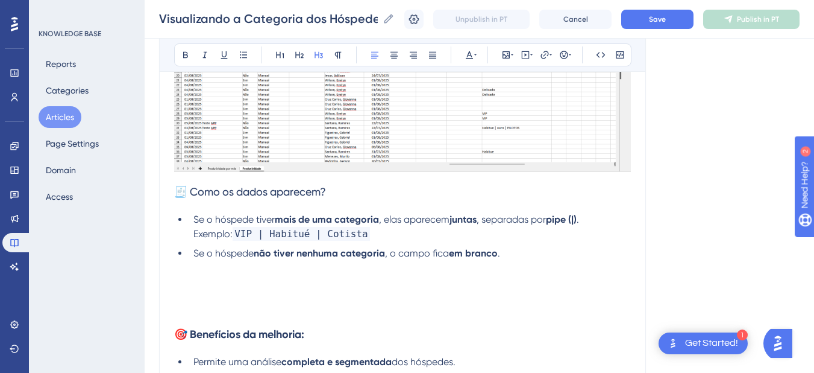
click at [177, 195] on span "🧾 Como os dados aparecem?" at bounding box center [250, 191] width 152 height 13
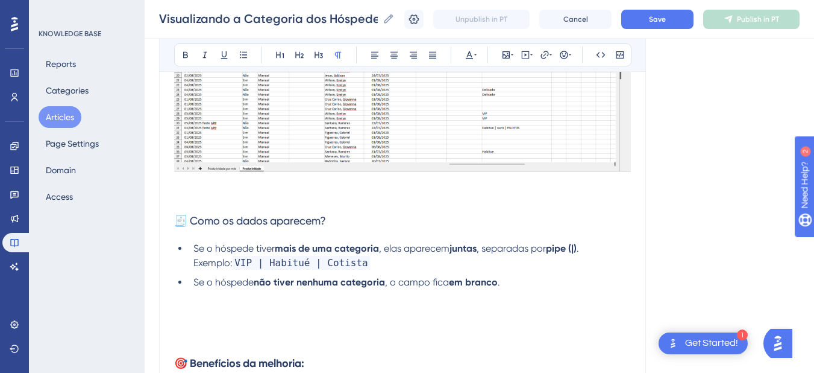
click at [190, 198] on p at bounding box center [402, 197] width 457 height 14
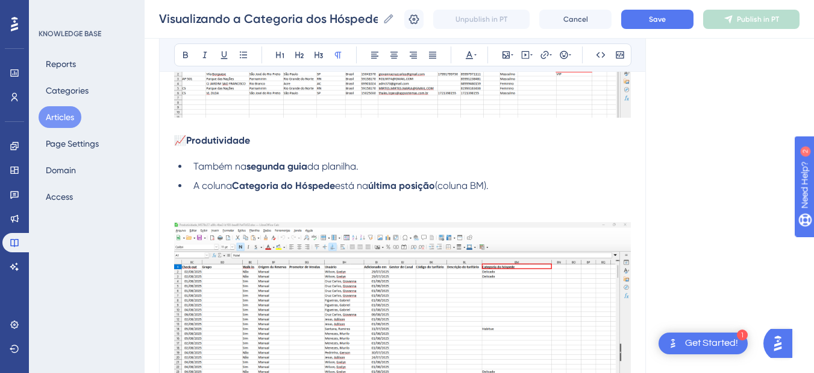
scroll to position [140, 0]
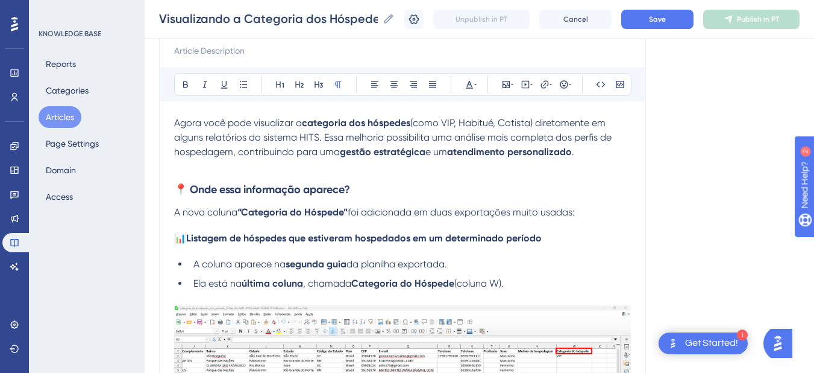
click at [588, 211] on p "A nova coluna “Categoria do Hóspede” foi adicionada em duas exportações muito u…" at bounding box center [402, 212] width 457 height 14
drag, startPoint x: 604, startPoint y: 212, endPoint x: 175, endPoint y: 211, distance: 428.6
click at [175, 211] on p "A nova coluna “Categoria do Hóspede” foi adicionada em duas exportações muito u…" at bounding box center [402, 212] width 457 height 14
copy p "A nova coluna “Categoria do Hóspede” foi adicionada em duas exportações muito u…"
click at [377, 190] on h3 "📍 Onde essa informação aparece?" at bounding box center [402, 189] width 457 height 31
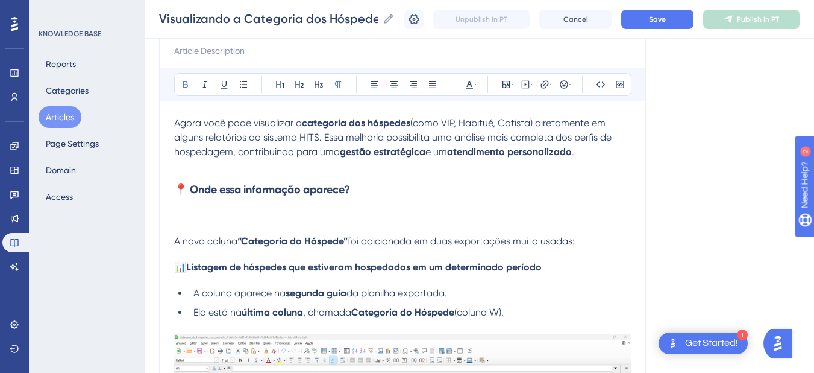
paste div
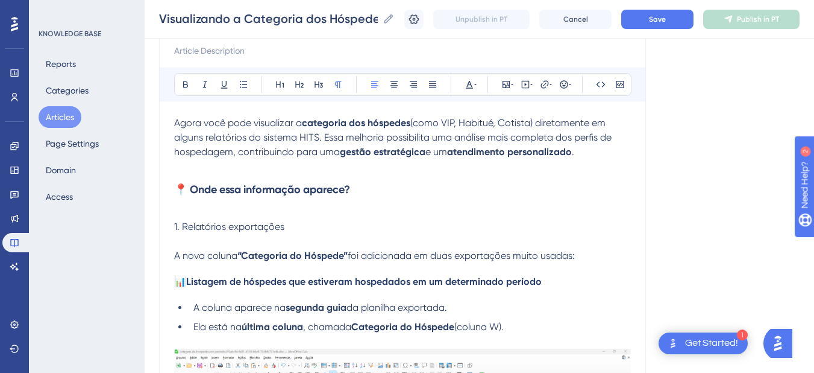
drag, startPoint x: 302, startPoint y: 222, endPoint x: 155, endPoint y: 231, distance: 147.4
click at [188, 81] on icon at bounding box center [186, 85] width 10 height 10
click at [350, 235] on p at bounding box center [402, 241] width 457 height 14
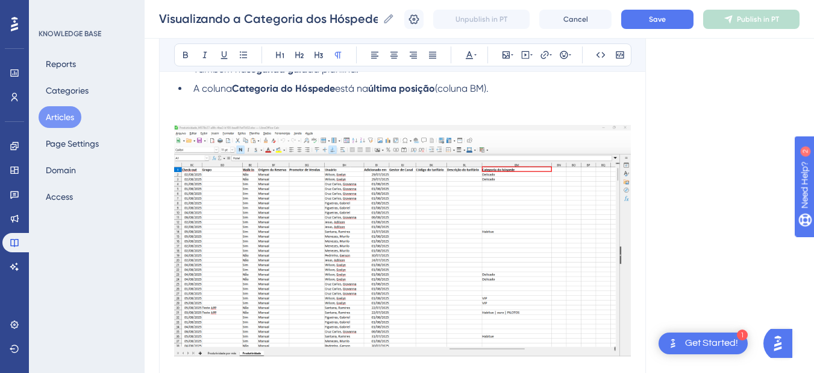
scroll to position [703, 0]
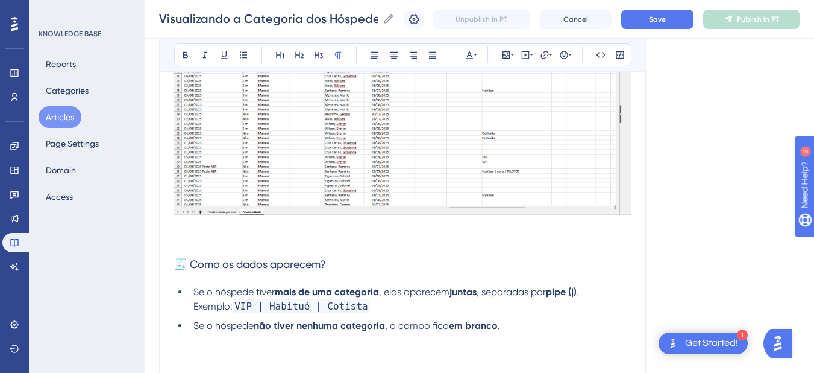
click at [199, 252] on h3 "🧾 Como os dados aparecem?" at bounding box center [402, 263] width 457 height 31
click at [200, 239] on p at bounding box center [402, 241] width 457 height 14
click at [200, 239] on span "2. Consulta “Hóspedes na Casa”" at bounding box center [245, 240] width 143 height 11
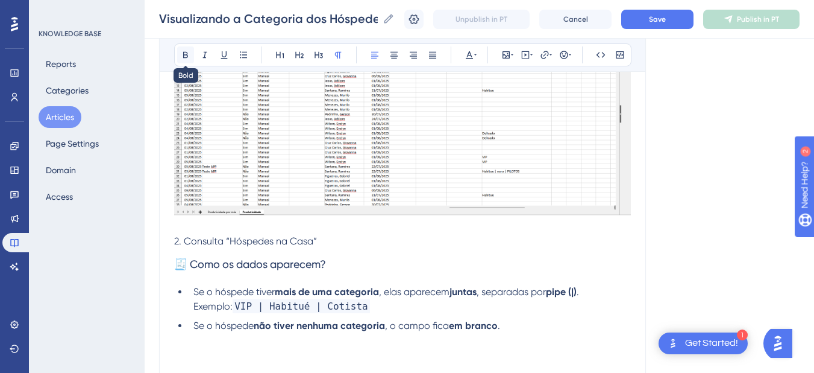
click at [185, 50] on icon at bounding box center [186, 55] width 10 height 10
click at [244, 234] on p at bounding box center [402, 226] width 457 height 14
click at [230, 245] on strong "2. Consulta “Hóspedes na Casa”" at bounding box center [246, 240] width 145 height 11
click at [316, 241] on p "2. Consulta Hóspedes na Casa”" at bounding box center [402, 241] width 457 height 14
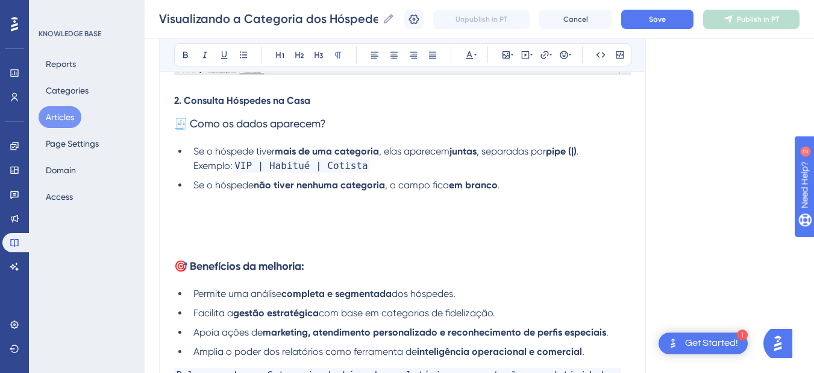
click at [300, 221] on p at bounding box center [402, 214] width 457 height 14
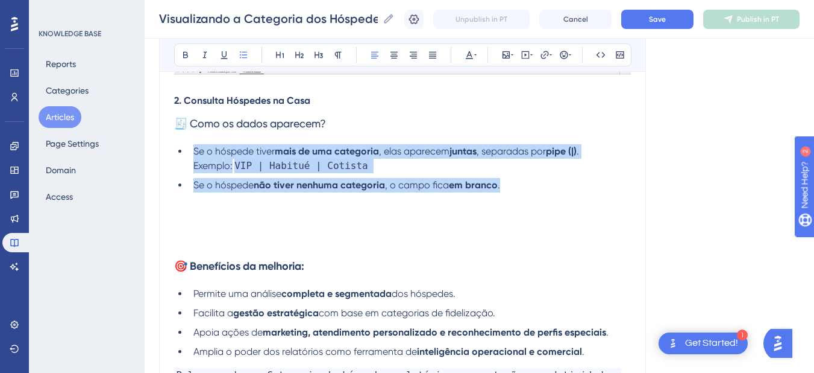
drag, startPoint x: 517, startPoint y: 190, endPoint x: 190, endPoint y: 158, distance: 328.3
click at [190, 158] on ul "Se o hóspede tiver mais de uma categoria , elas aparecem juntas , separadas por…" at bounding box center [402, 168] width 457 height 48
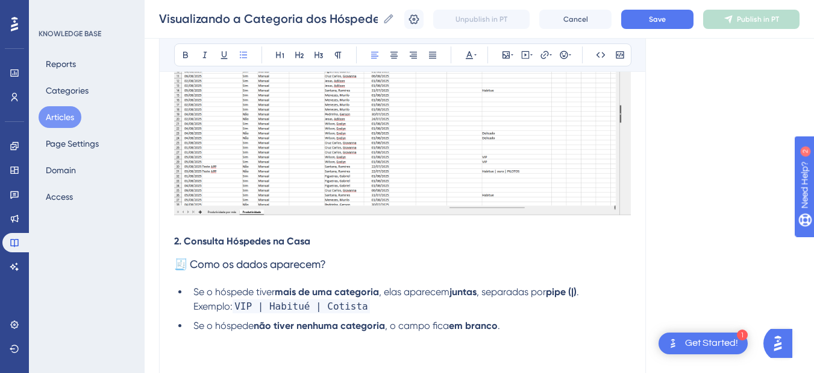
click at [337, 239] on p "2. Consulta Hóspedes na Casa" at bounding box center [402, 241] width 457 height 14
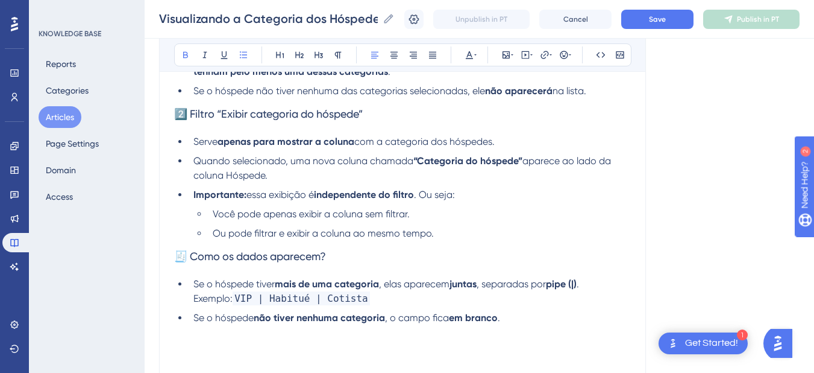
scroll to position [850, 0]
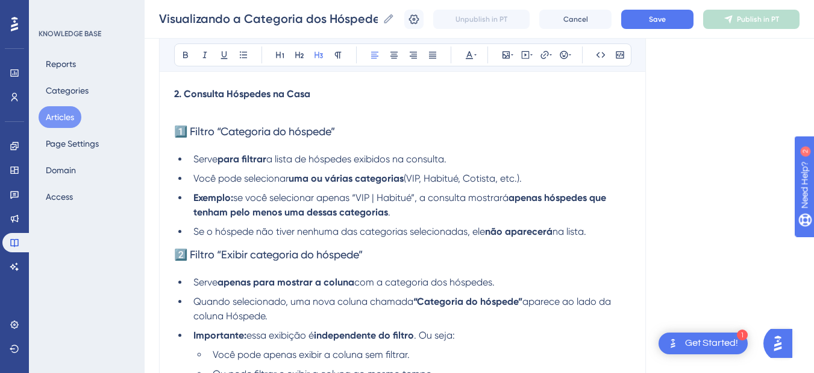
click at [187, 123] on h3 "1️⃣ Filtro “Categoria do hóspede”" at bounding box center [402, 131] width 457 height 31
click at [190, 115] on p at bounding box center [402, 108] width 457 height 14
drag, startPoint x: 176, startPoint y: 134, endPoint x: 374, endPoint y: 137, distance: 198.3
click at [374, 137] on h3 "1️⃣ Filtro “Categoria do hóspede”" at bounding box center [402, 131] width 457 height 31
click at [333, 55] on icon at bounding box center [338, 55] width 10 height 10
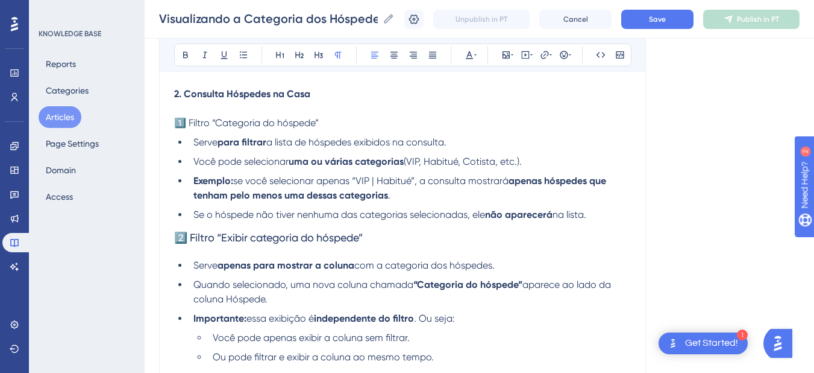
click at [229, 108] on p at bounding box center [402, 108] width 457 height 14
drag, startPoint x: 332, startPoint y: 102, endPoint x: 142, endPoint y: 94, distance: 189.4
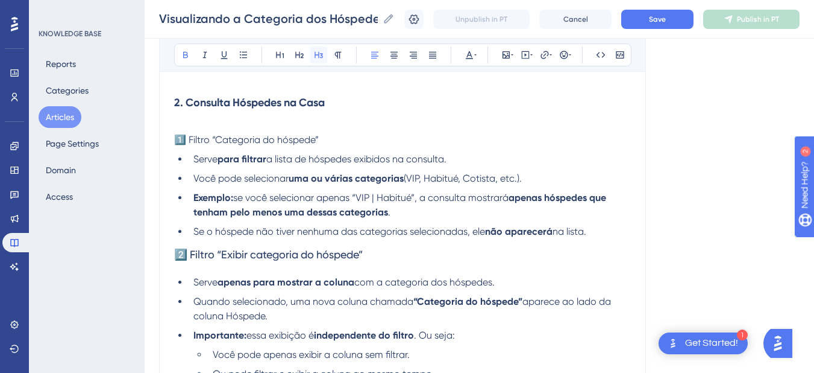
click at [316, 58] on icon at bounding box center [319, 55] width 10 height 10
click at [350, 150] on div "Agora você pode visualizar a categoria dos hóspedes (como VIP, Habitué, Cotista…" at bounding box center [402, 51] width 457 height 1291
drag, startPoint x: 216, startPoint y: 140, endPoint x: 318, endPoint y: 140, distance: 101.9
click at [318, 140] on span "1️⃣ Filtro “Categoria do hóspede”" at bounding box center [246, 139] width 145 height 11
click at [190, 50] on icon at bounding box center [186, 55] width 10 height 10
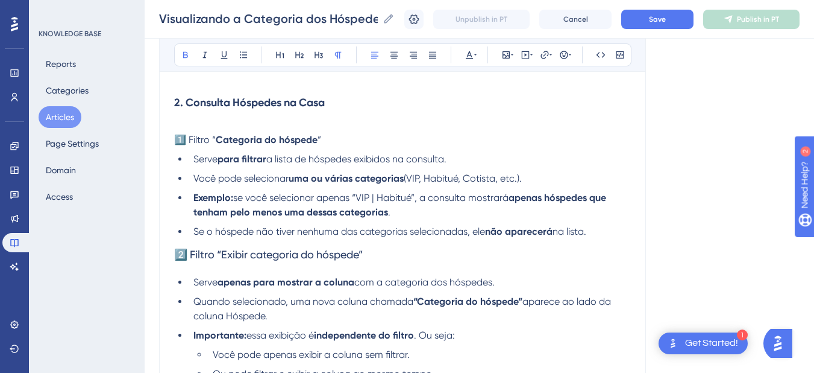
click at [216, 145] on span "1️⃣ Filtro “" at bounding box center [195, 139] width 42 height 11
click at [318, 143] on p "1️⃣ Filtro Categoria do hóspede ”" at bounding box center [402, 140] width 457 height 14
click at [206, 161] on span "Serve" at bounding box center [205, 158] width 24 height 11
click at [489, 164] on li "É utilizado para filtrar a lista de hóspedes exibidos na consulta." at bounding box center [410, 159] width 442 height 14
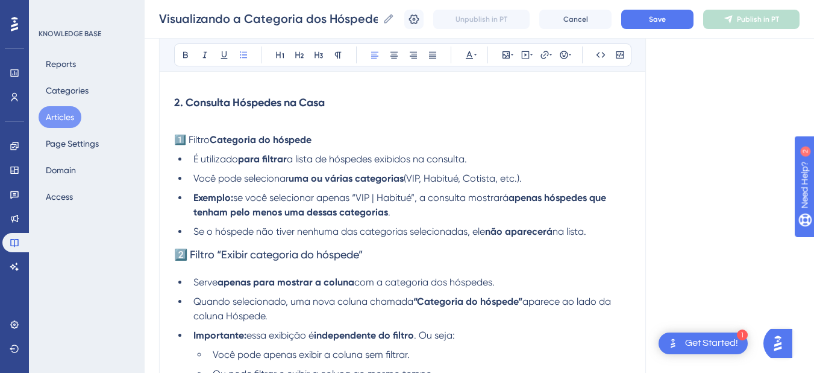
click at [191, 181] on li "Você pode selecionar uma ou várias categorias (VIP, Habitué, Cotista, etc.)." at bounding box center [410, 178] width 442 height 14
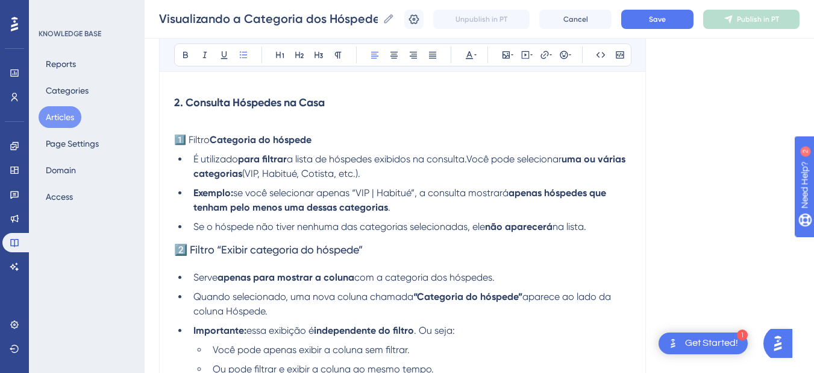
drag, startPoint x: 411, startPoint y: 176, endPoint x: 190, endPoint y: 160, distance: 221.8
click at [190, 160] on li "É utilizado para filtrar a lista de hóspedes exibidos na consulta.Você pode sel…" at bounding box center [410, 166] width 442 height 29
copy li "É utilizado para filtrar a lista de hóspedes exibidos na consulta.Você pode sel…"
click at [234, 172] on strong "uma ou várias categorias" at bounding box center [410, 166] width 435 height 26
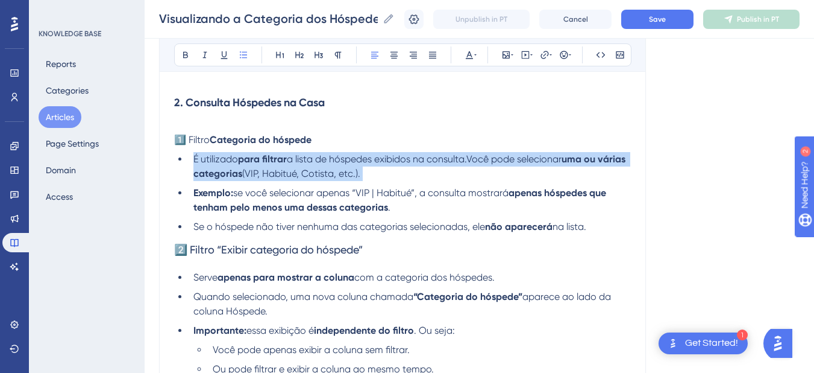
click at [234, 172] on strong "uma ou várias categorias" at bounding box center [410, 166] width 435 height 26
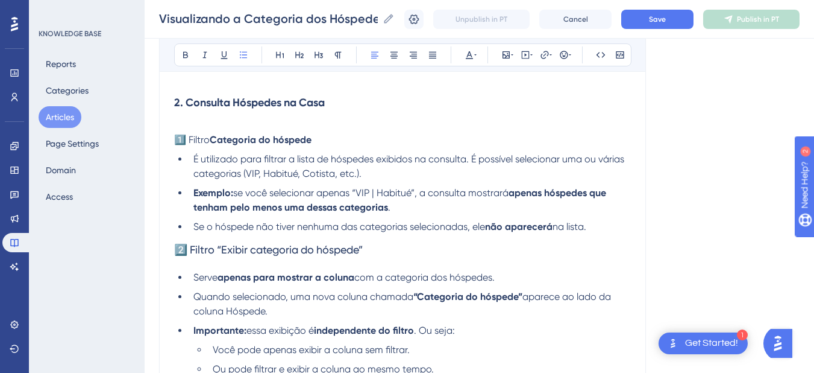
click at [192, 231] on li "Se o hóspede não tiver nenhuma das categorias selecionadas, ele não aparecerá n…" at bounding box center [410, 226] width 442 height 14
drag, startPoint x: 224, startPoint y: 256, endPoint x: 362, endPoint y: 257, distance: 137.4
click at [362, 256] on span "2️⃣ Filtro “Exibir categoria do hóspede”" at bounding box center [268, 249] width 189 height 13
click at [222, 251] on span "2️⃣ Filtro “Incluir categoria de hóspede”" at bounding box center [269, 249] width 190 height 13
click at [360, 248] on span "2️⃣ Filtro Incluir categoria de hóspede”" at bounding box center [267, 249] width 186 height 13
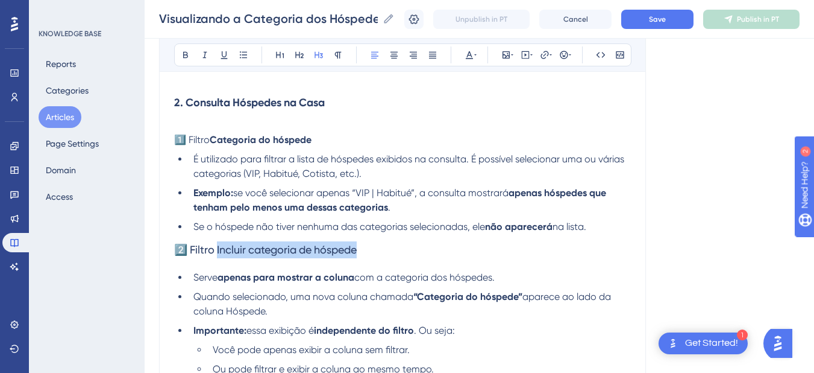
drag, startPoint x: 368, startPoint y: 250, endPoint x: 219, endPoint y: 250, distance: 148.9
click at [219, 250] on h3 "2️⃣ Filtro Incluir categoria de hóspede" at bounding box center [402, 249] width 457 height 31
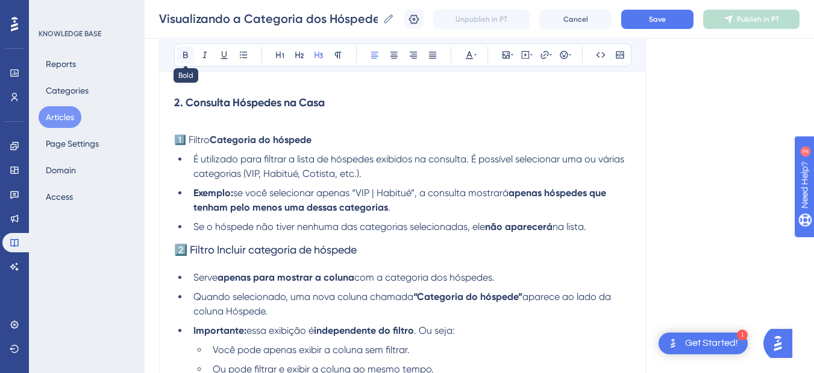
click at [187, 61] on button at bounding box center [185, 54] width 17 height 17
click at [457, 248] on h3 "2️⃣ Filtro Incluir categoria de hóspede" at bounding box center [402, 249] width 457 height 31
click at [380, 253] on h3 "2️⃣ Filtro Incluir categoria de hóspede" at bounding box center [402, 249] width 457 height 31
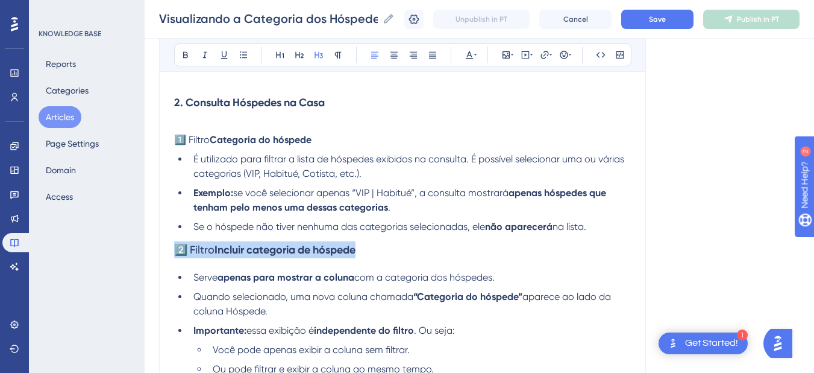
drag, startPoint x: 375, startPoint y: 252, endPoint x: 172, endPoint y: 259, distance: 202.6
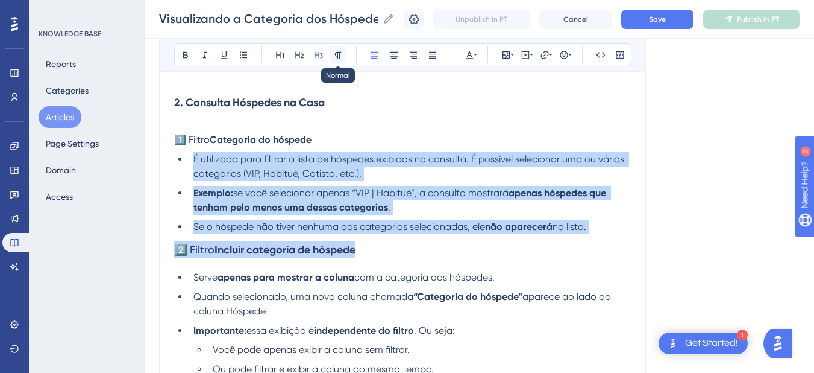
click at [335, 55] on icon at bounding box center [338, 55] width 10 height 10
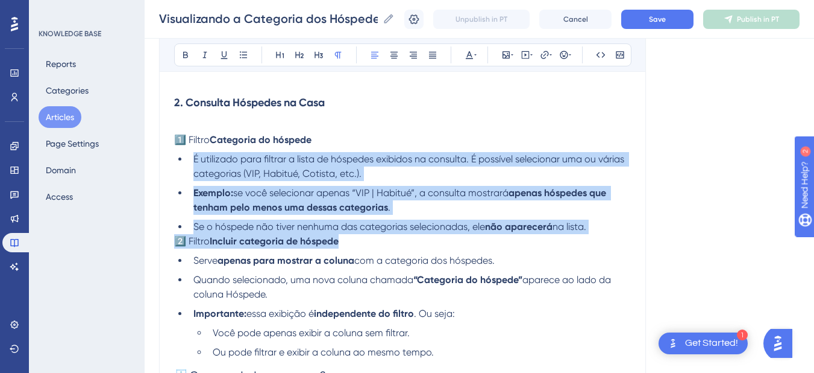
click at [178, 247] on span "2️⃣ Filtro" at bounding box center [192, 240] width 36 height 11
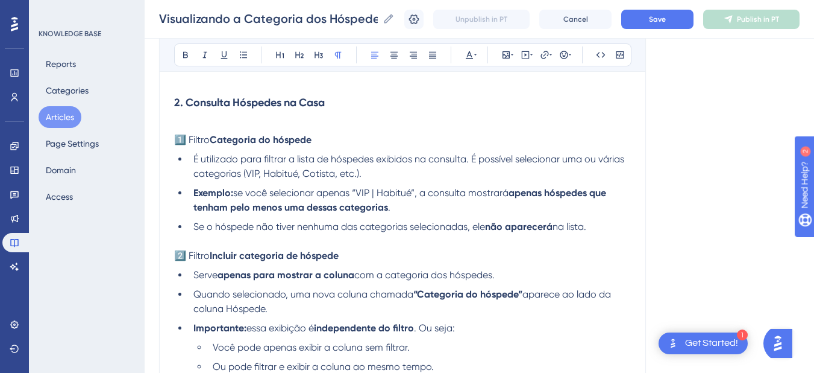
click at [198, 254] on span "2️⃣ Filtro" at bounding box center [192, 255] width 36 height 11
click at [184, 260] on span "2️⃣ Filtro" at bounding box center [192, 255] width 36 height 11
click at [563, 54] on icon at bounding box center [564, 55] width 8 height 8
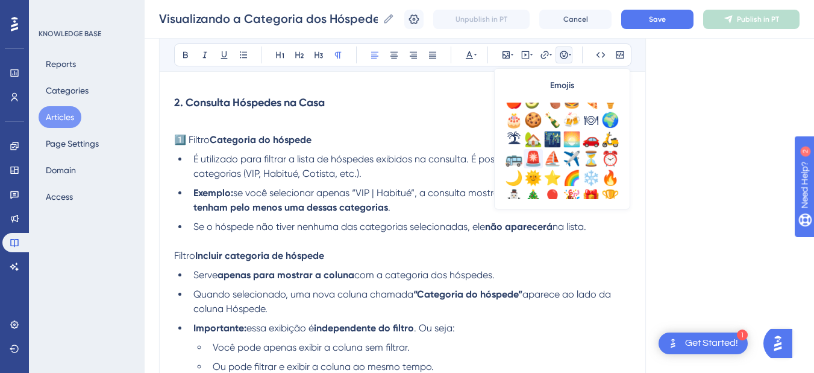
scroll to position [424, 0]
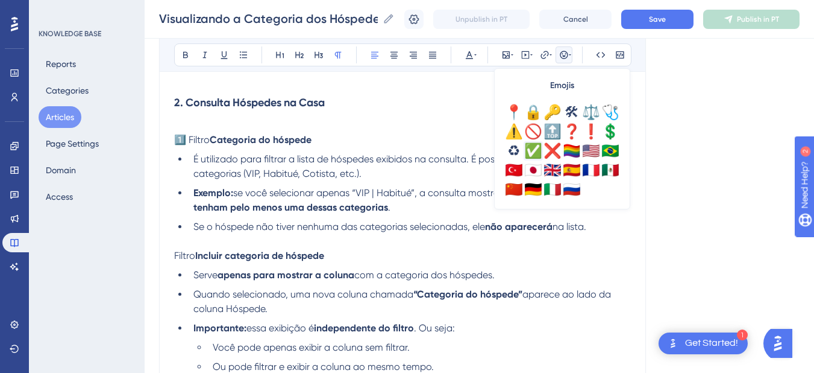
click at [536, 151] on div "✅" at bounding box center [533, 150] width 19 height 19
click at [181, 137] on span "1️⃣ Filtro" at bounding box center [192, 139] width 36 height 11
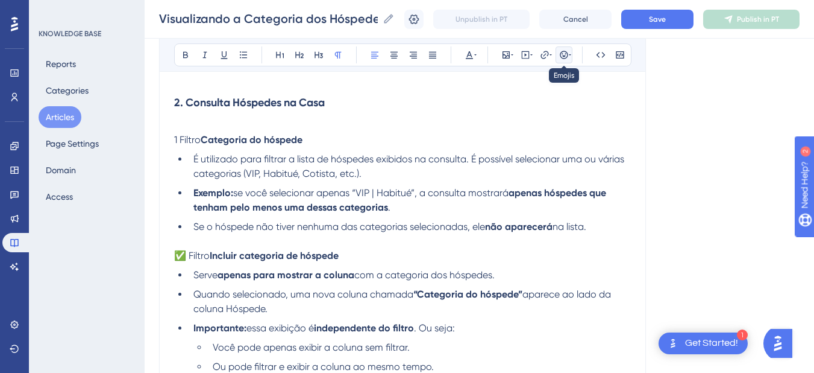
click at [562, 54] on icon at bounding box center [564, 55] width 8 height 8
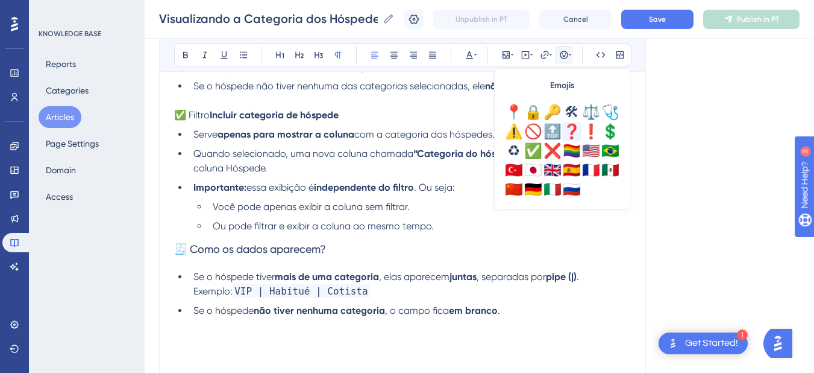
scroll to position [850, 0]
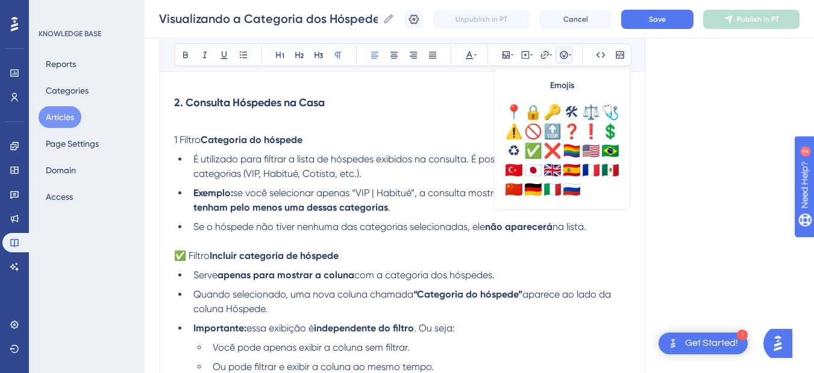
click at [533, 150] on div "✅" at bounding box center [533, 150] width 19 height 19
click at [175, 147] on p "1✅ Filtro Categoria do hóspede" at bounding box center [402, 140] width 457 height 14
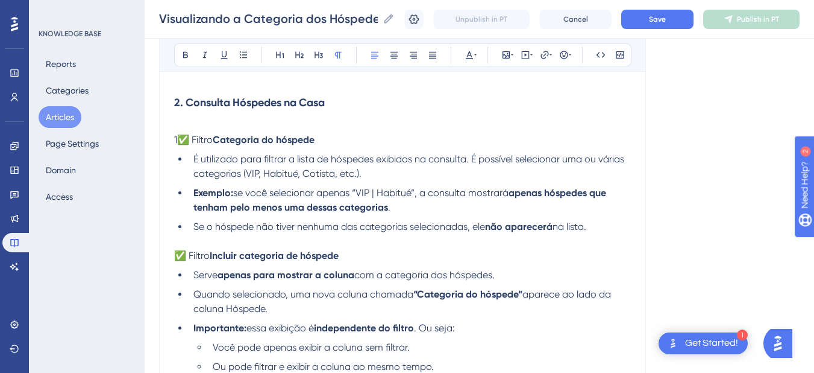
click at [179, 144] on span "1✅ Filtro" at bounding box center [193, 139] width 39 height 11
click at [285, 125] on p at bounding box center [402, 125] width 457 height 14
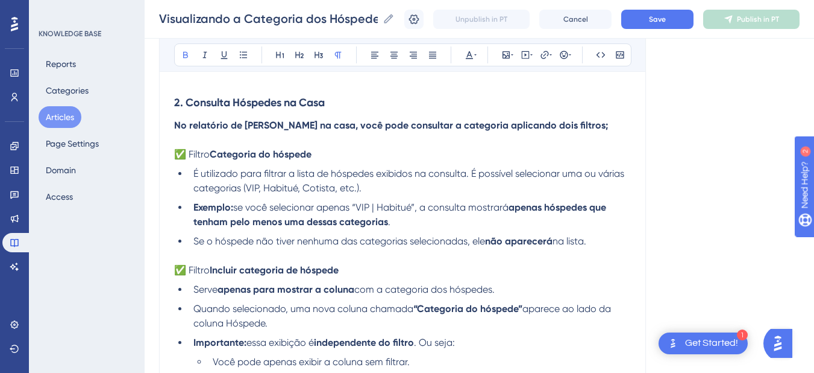
click at [262, 131] on strong "No relatório de [PERSON_NAME] na casa, você pode consultar a categoria aplicand…" at bounding box center [391, 124] width 434 height 11
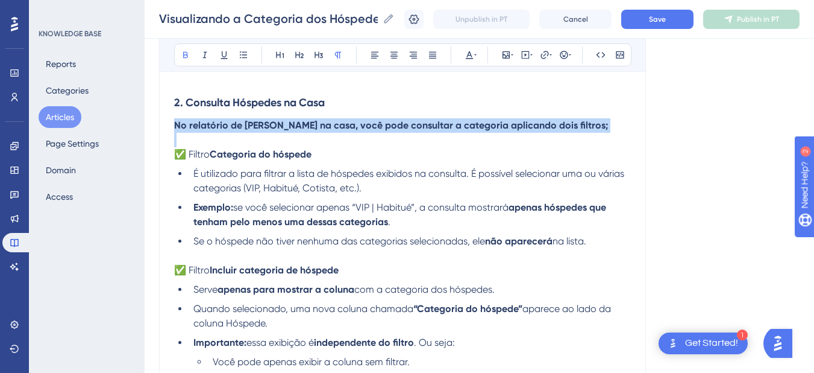
click at [262, 131] on strong "No relatório de [PERSON_NAME] na casa, você pode consultar a categoria aplicand…" at bounding box center [391, 124] width 434 height 11
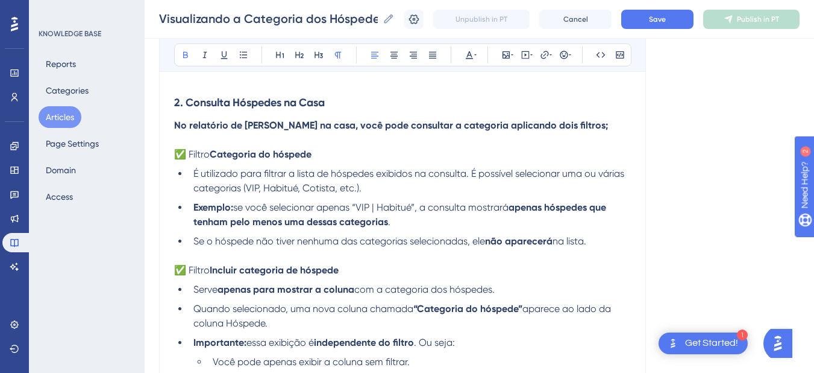
click at [265, 131] on strong "No relatório de [PERSON_NAME] na casa, você pode consultar a categoria aplicand…" at bounding box center [391, 124] width 434 height 11
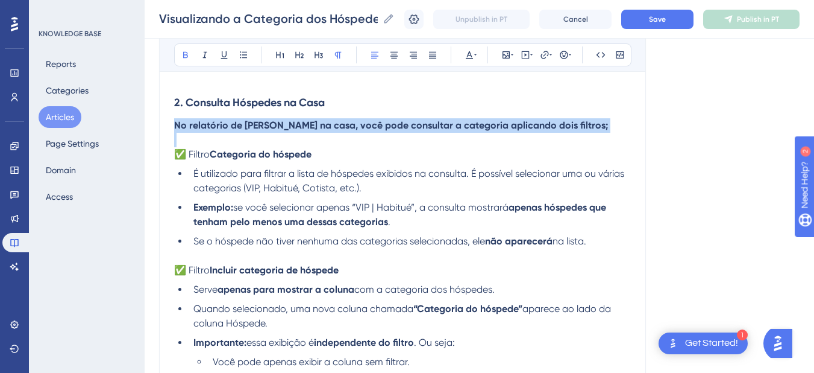
click at [265, 131] on strong "No relatório de [PERSON_NAME] na casa, você pode consultar a categoria aplicand…" at bounding box center [391, 124] width 434 height 11
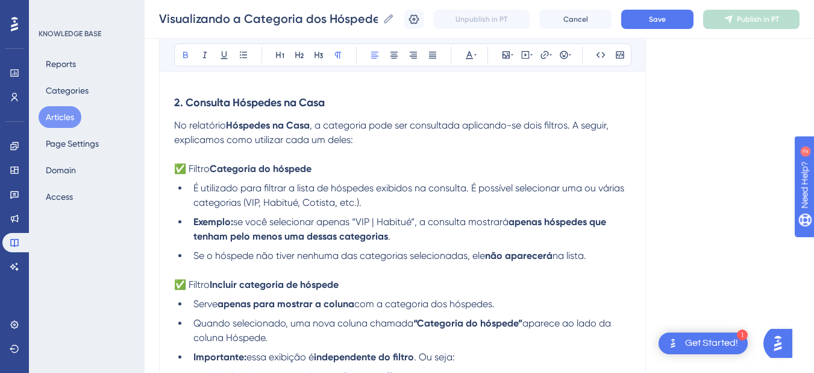
scroll to position [991, 0]
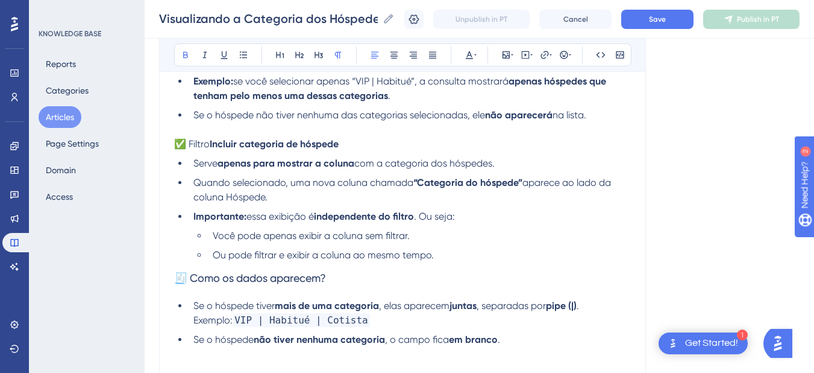
click at [208, 168] on span "Serve" at bounding box center [205, 162] width 24 height 11
click at [198, 166] on span "Utilizado" at bounding box center [212, 162] width 39 height 11
click at [418, 186] on strong "“Categoria do hóspede”" at bounding box center [467, 182] width 109 height 11
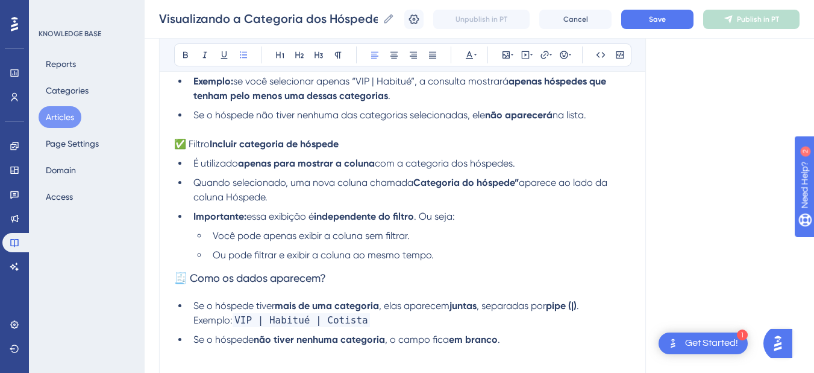
click at [521, 184] on span "aparece ao lado da coluna Hóspede." at bounding box center [401, 190] width 417 height 26
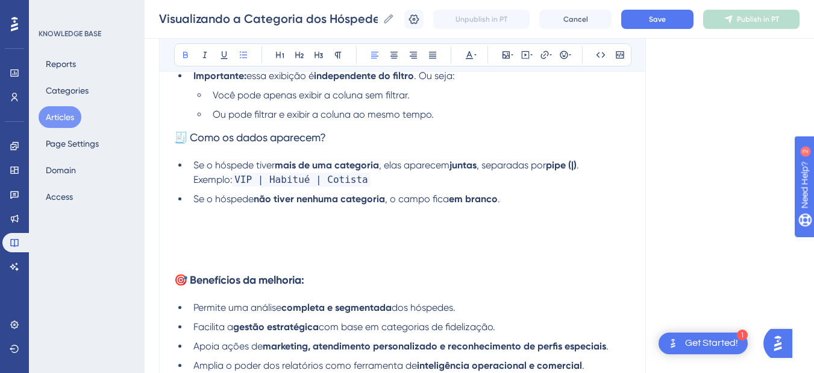
click at [213, 140] on span "🧾 Como os dados aparecem?" at bounding box center [250, 137] width 152 height 13
click at [185, 51] on icon at bounding box center [186, 55] width 10 height 10
click at [369, 146] on h3 "🧾 Como os dados aparecem?" at bounding box center [402, 137] width 457 height 31
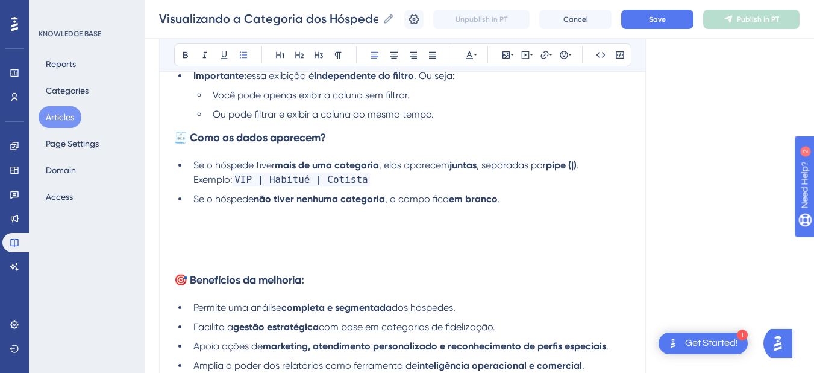
click at [384, 112] on span "Ou pode filtrar e exibir a coluna ao mesmo tempo." at bounding box center [323, 113] width 221 height 11
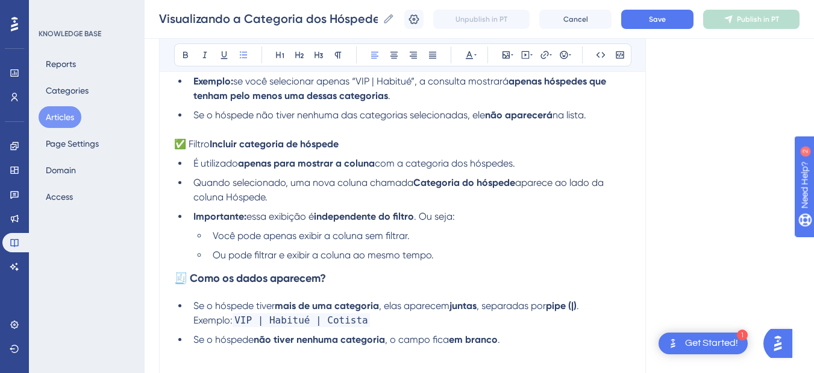
click at [411, 236] on li "Você pode apenas exibir a coluna sem filtrar." at bounding box center [419, 235] width 423 height 14
click at [408, 237] on span "Você pode apenas exibir a coluna sem filtrar." at bounding box center [311, 235] width 197 height 11
click at [479, 260] on li "Ou pode filtrar e exibir a coluna ao mesmo tempo." at bounding box center [419, 255] width 423 height 14
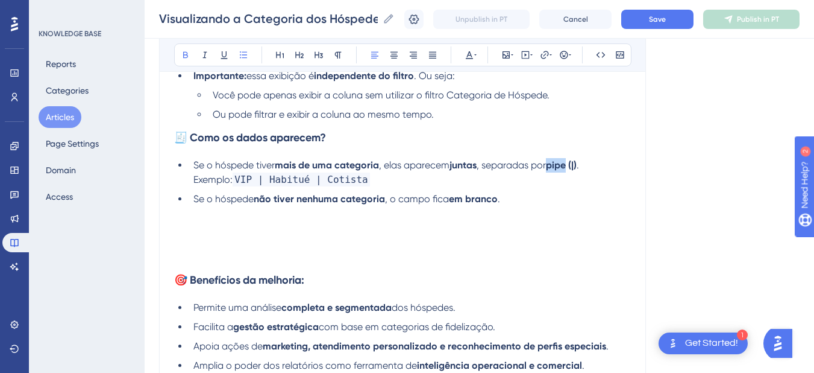
drag, startPoint x: 565, startPoint y: 169, endPoint x: 556, endPoint y: 169, distance: 9.0
click at [556, 169] on strong "pipe (|)" at bounding box center [561, 164] width 31 height 11
drag, startPoint x: 400, startPoint y: 180, endPoint x: 320, endPoint y: 184, distance: 80.3
click at [320, 184] on li "Se o hóspede tiver mais de uma categoria , elas aparecem juntas , separadas por…" at bounding box center [410, 172] width 442 height 29
drag, startPoint x: 236, startPoint y: 183, endPoint x: 324, endPoint y: 183, distance: 88.6
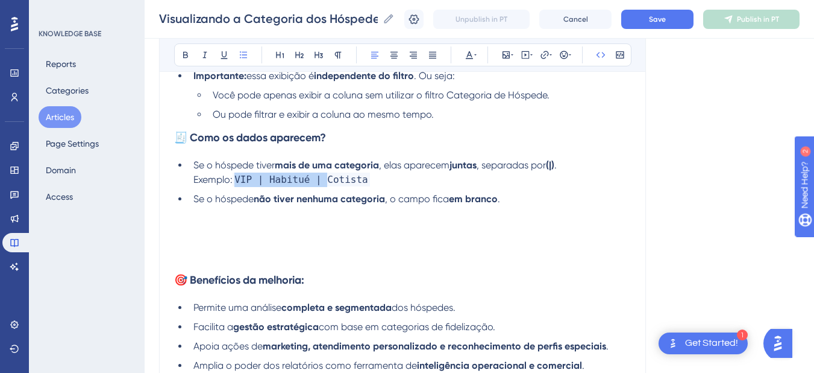
click at [324, 183] on span "VIP | Habitué | Cotista" at bounding box center [301, 179] width 137 height 14
click at [379, 187] on li "Se o hóspede tiver mais de uma categoria , elas aparecem juntas , separadas por…" at bounding box center [410, 172] width 442 height 29
drag, startPoint x: 236, startPoint y: 184, endPoint x: 373, endPoint y: 182, distance: 136.8
click at [373, 182] on li "Se o hóspede tiver mais de uma categoria , elas aparecem juntas , separadas por…" at bounding box center [410, 172] width 442 height 29
click at [225, 221] on p at bounding box center [402, 213] width 457 height 14
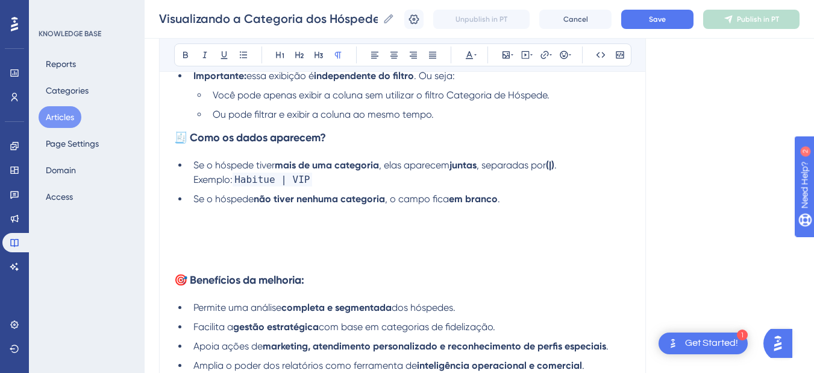
click at [313, 219] on p at bounding box center [402, 213] width 457 height 14
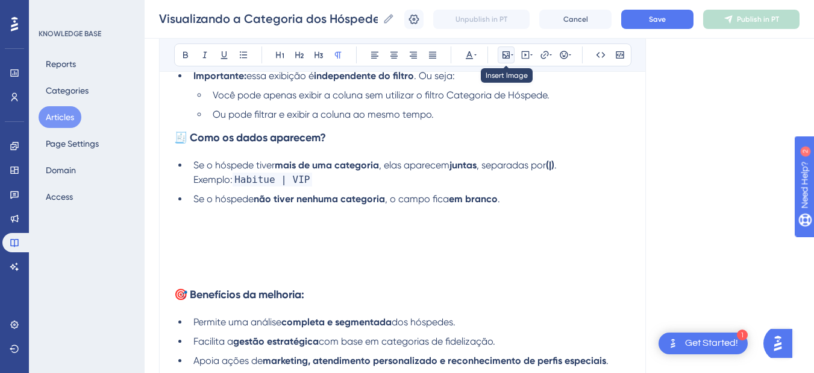
click at [505, 57] on icon at bounding box center [506, 55] width 10 height 10
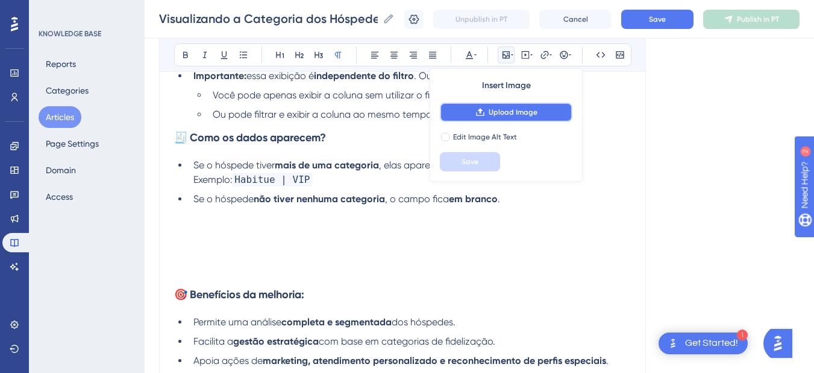
click at [488, 114] on button "Upload Image" at bounding box center [506, 111] width 133 height 19
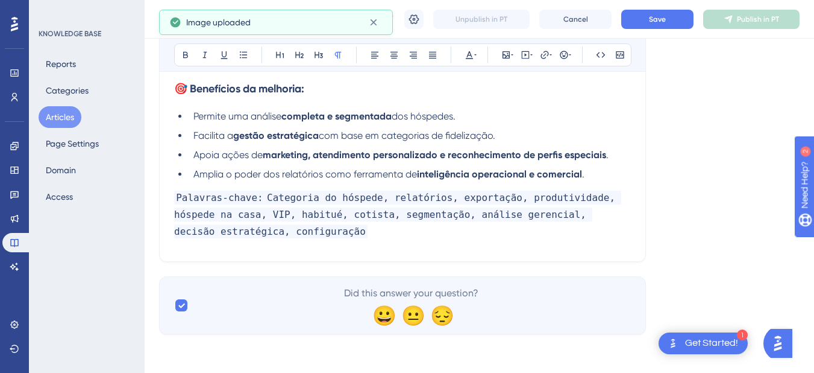
scroll to position [1413, 0]
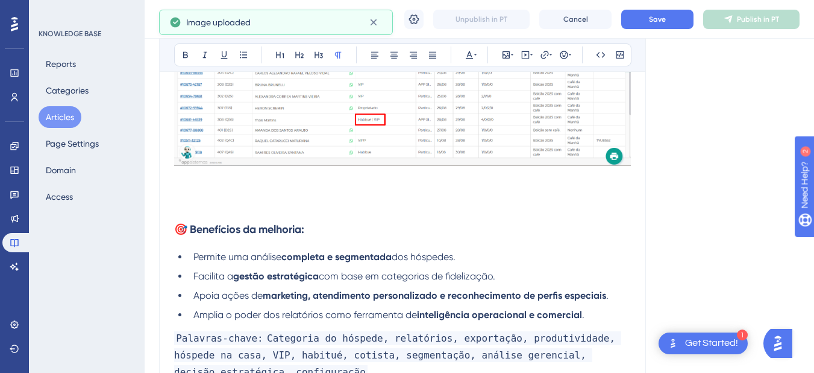
click at [189, 212] on p at bounding box center [402, 206] width 457 height 14
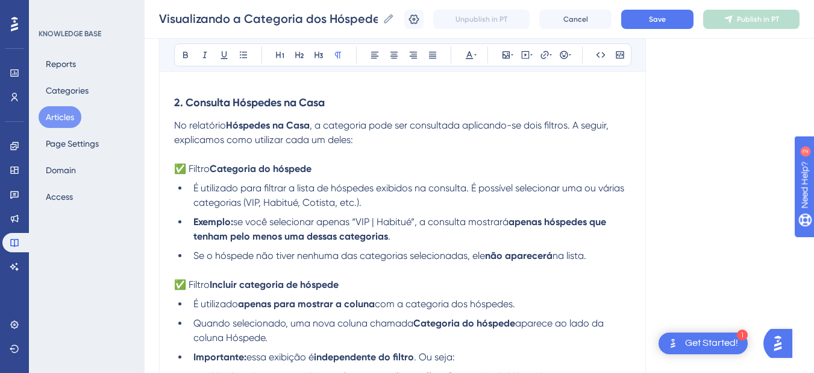
scroll to position [709, 0]
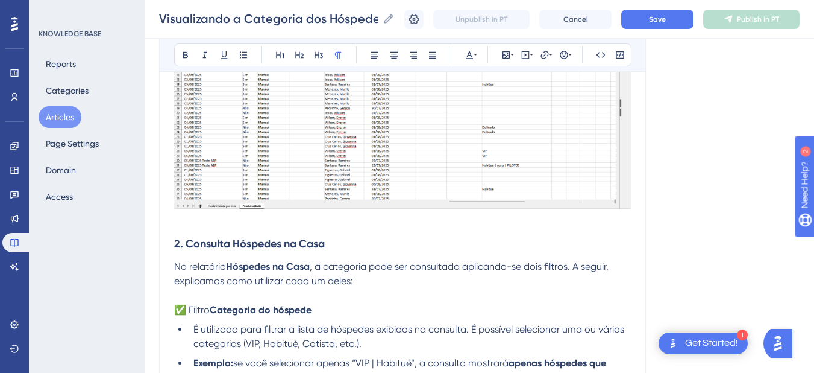
click at [209, 219] on p at bounding box center [402, 220] width 457 height 14
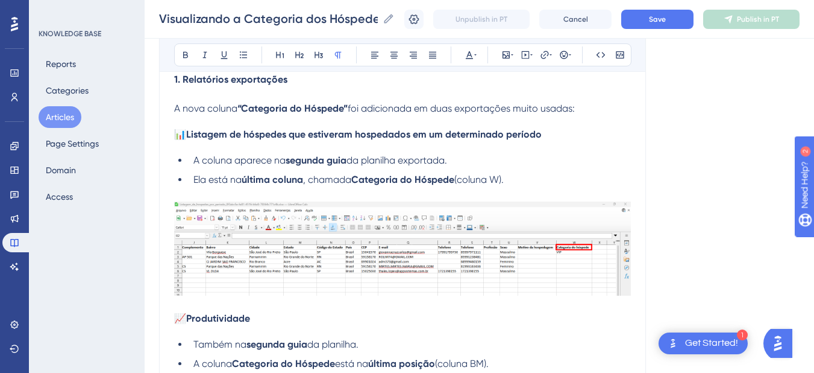
scroll to position [429, 0]
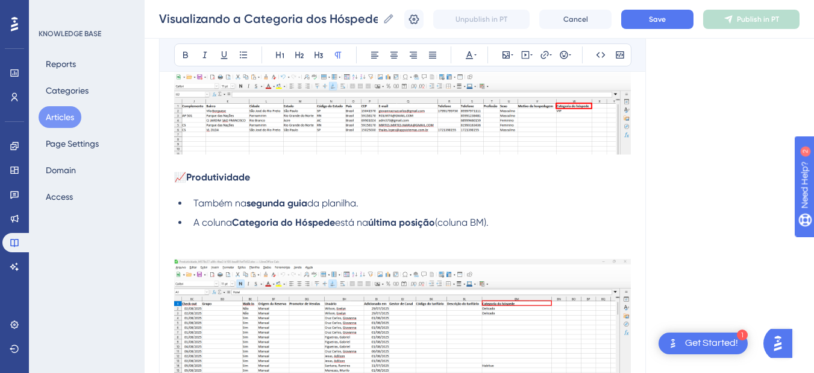
click at [210, 246] on p at bounding box center [402, 251] width 457 height 14
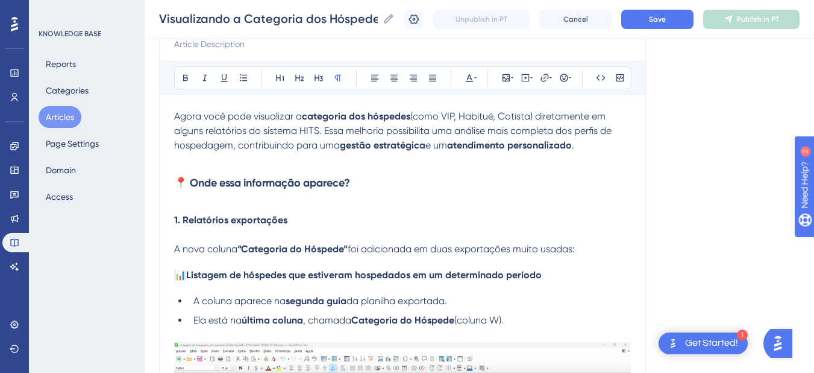
scroll to position [7, 0]
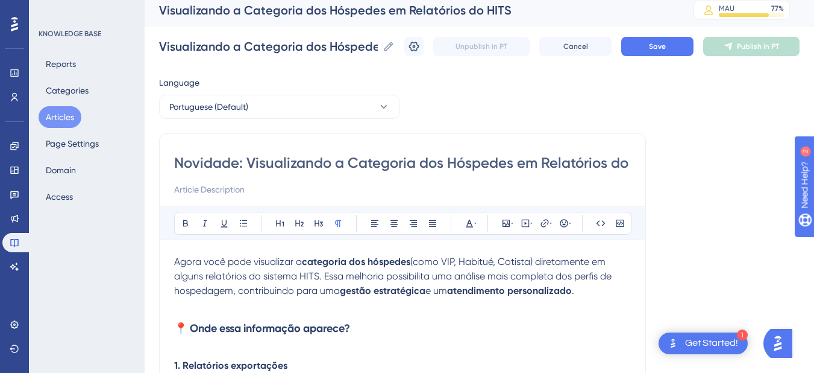
click at [199, 309] on p at bounding box center [402, 305] width 457 height 14
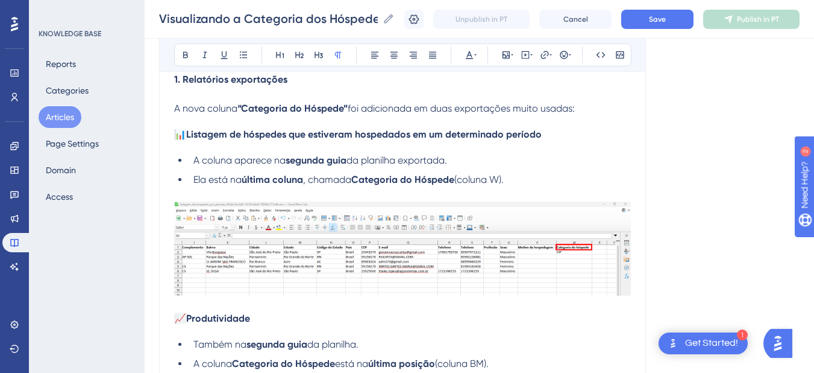
scroll to position [147, 0]
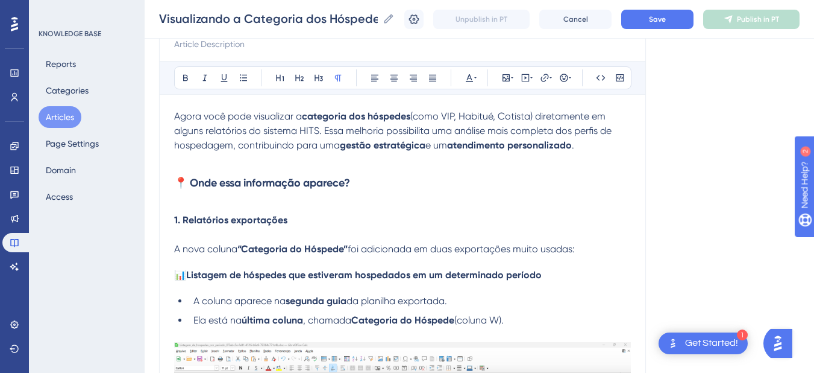
click at [206, 197] on h3 "📍 Onde essa informação aparece?" at bounding box center [402, 182] width 457 height 31
click at [206, 204] on p at bounding box center [402, 205] width 457 height 14
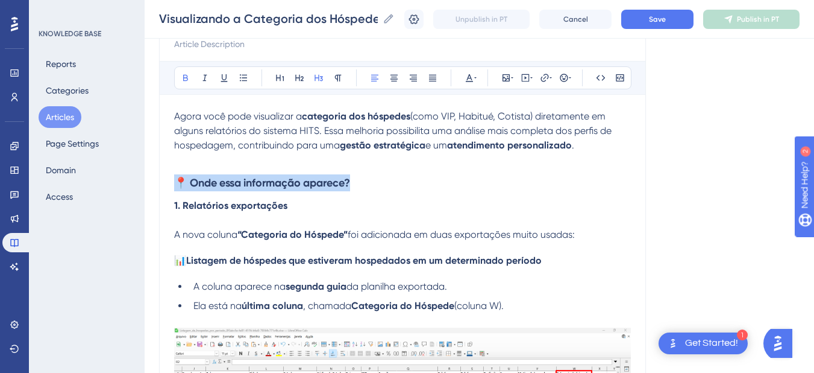
drag, startPoint x: 370, startPoint y: 181, endPoint x: 171, endPoint y: 175, distance: 199.0
copy strong "📍 Onde essa informação aparece?"
click at [187, 187] on strong "📍 Onde essa informação aparece?" at bounding box center [262, 182] width 176 height 13
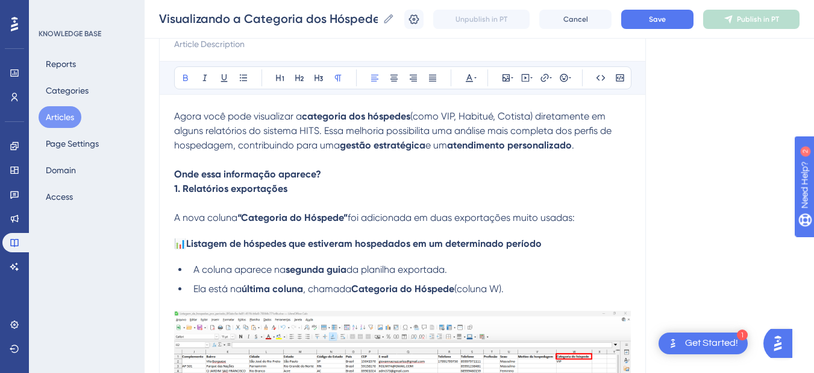
click at [268, 175] on strong "Onde essa informação aparece?" at bounding box center [247, 173] width 147 height 11
click at [320, 79] on icon at bounding box center [319, 78] width 10 height 10
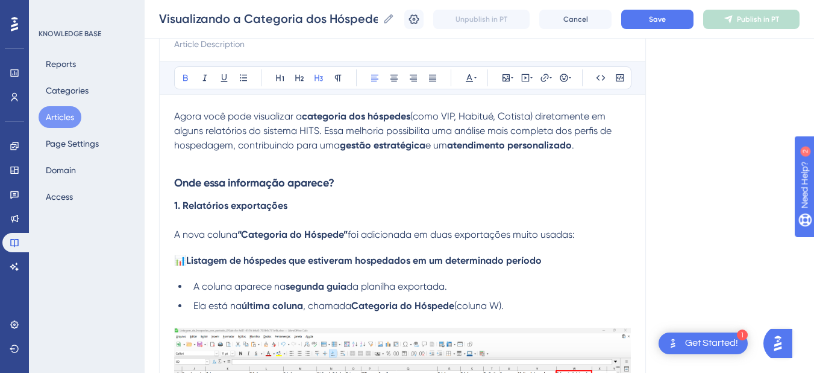
click at [360, 188] on h3 "Onde essa informação aparece?" at bounding box center [402, 182] width 457 height 31
drag, startPoint x: 367, startPoint y: 182, endPoint x: 162, endPoint y: 185, distance: 205.6
copy strong "Onde essa informação aparece?"
click at [385, 179] on h3 "Onde essa informação aparece?" at bounding box center [402, 182] width 457 height 31
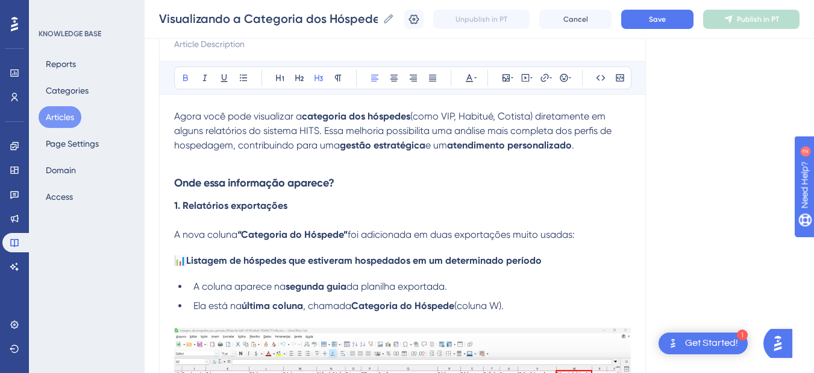
drag, startPoint x: 385, startPoint y: 179, endPoint x: 140, endPoint y: 171, distance: 245.4
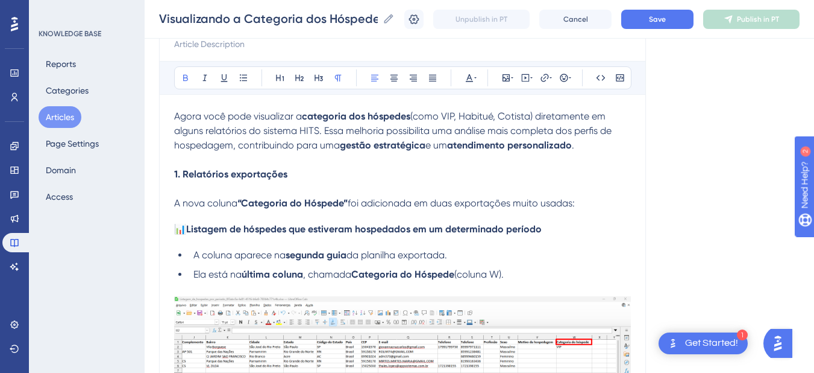
drag, startPoint x: 301, startPoint y: 167, endPoint x: 293, endPoint y: 171, distance: 9.2
click at [293, 171] on p "1. Relatórios exportações" at bounding box center [402, 174] width 457 height 14
drag, startPoint x: 293, startPoint y: 171, endPoint x: 130, endPoint y: 171, distance: 162.7
click at [321, 79] on icon at bounding box center [319, 78] width 10 height 10
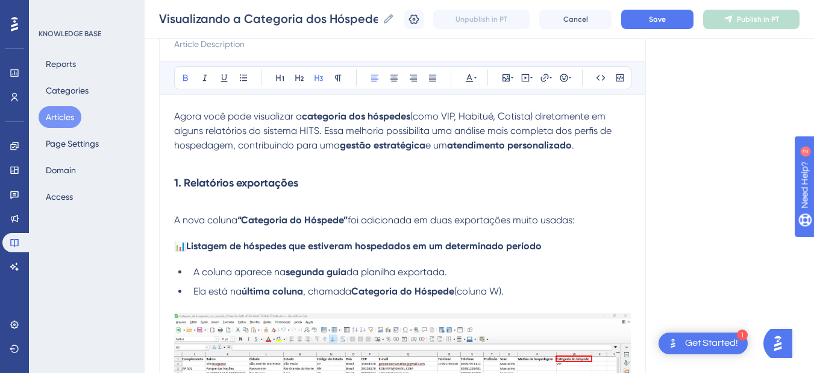
click at [298, 177] on strong "1. Relatórios exportações" at bounding box center [236, 182] width 124 height 13
click at [192, 205] on p at bounding box center [402, 205] width 457 height 14
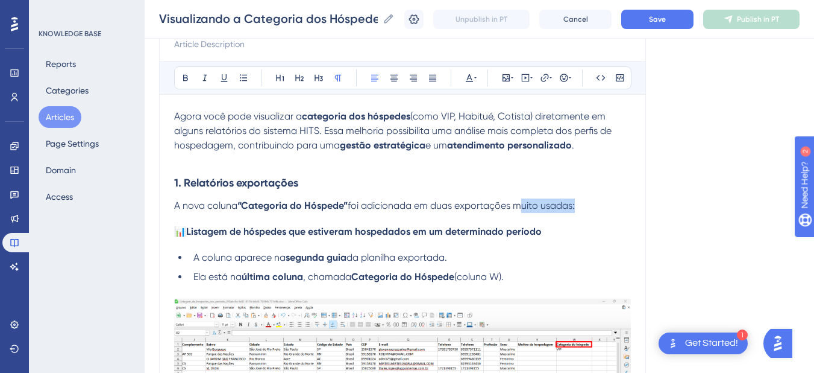
drag, startPoint x: 519, startPoint y: 207, endPoint x: 576, endPoint y: 208, distance: 56.7
click at [575, 208] on span "foi adicionada em duas exportações muito usadas:" at bounding box center [461, 205] width 227 height 11
click at [200, 177] on strong "1. Relatórios exportações" at bounding box center [236, 182] width 124 height 13
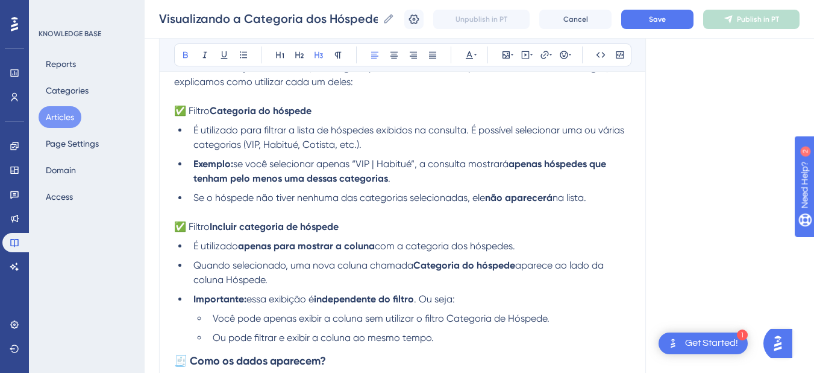
scroll to position [991, 0]
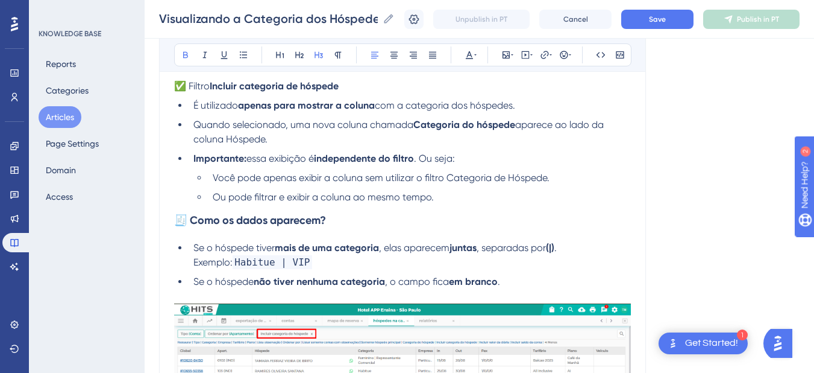
click at [216, 233] on h3 "🧾 Como os dados aparecem?" at bounding box center [402, 219] width 457 height 31
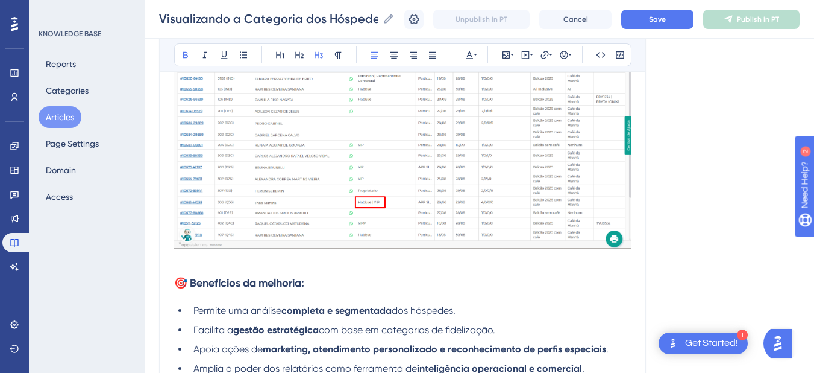
scroll to position [1413, 0]
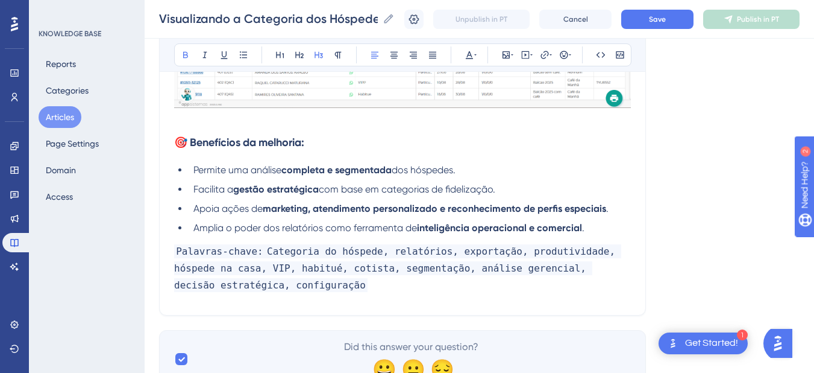
click at [294, 286] on h3 "Palavras-chave: Categoria do hóspede, relatórios, exportação, produtividade, hó…" at bounding box center [402, 267] width 457 height 65
click at [656, 18] on button "Save" at bounding box center [657, 19] width 72 height 19
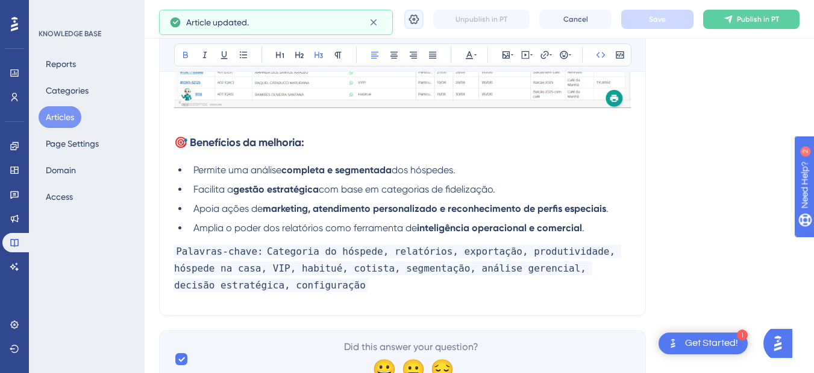
click at [420, 20] on icon at bounding box center [414, 19] width 10 height 10
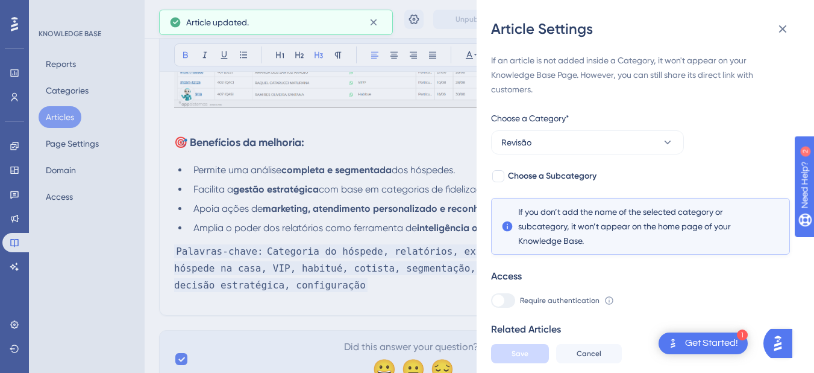
scroll to position [34, 0]
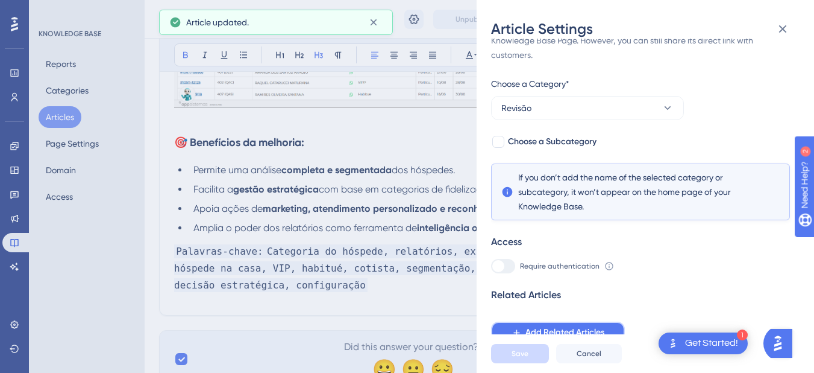
click at [525, 335] on button "Add Related Articles" at bounding box center [558, 332] width 134 height 22
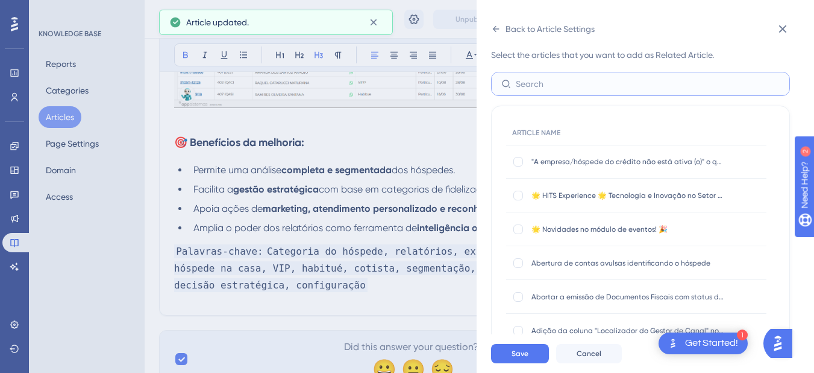
click at [529, 78] on input "text" at bounding box center [648, 83] width 264 height 13
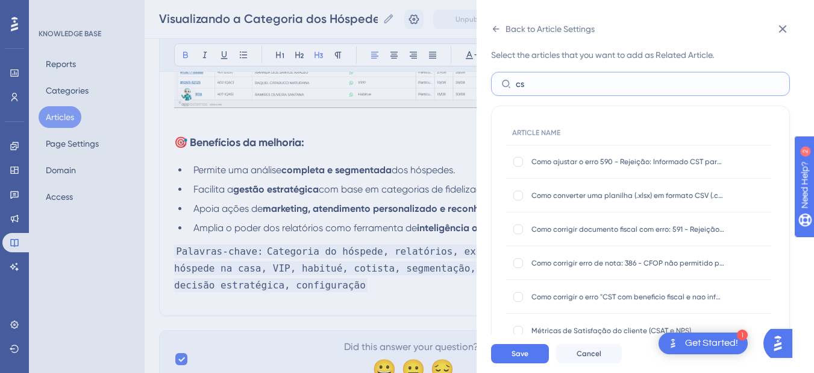
type input "c"
type input "categoria"
click at [518, 193] on div at bounding box center [519, 195] width 10 height 10
checkbox input "true"
click at [534, 82] on input "categoria" at bounding box center [648, 83] width 264 height 13
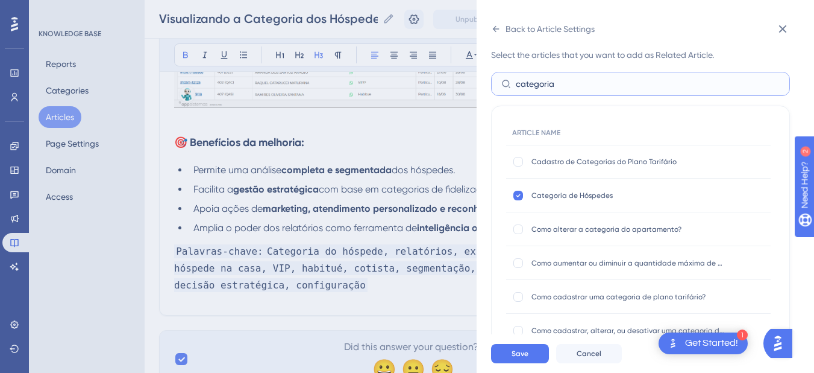
click at [534, 82] on input "categoria" at bounding box center [648, 83] width 264 height 13
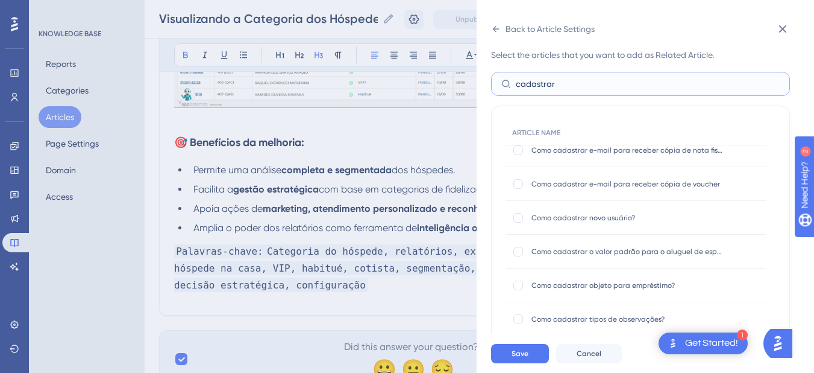
scroll to position [562, 0]
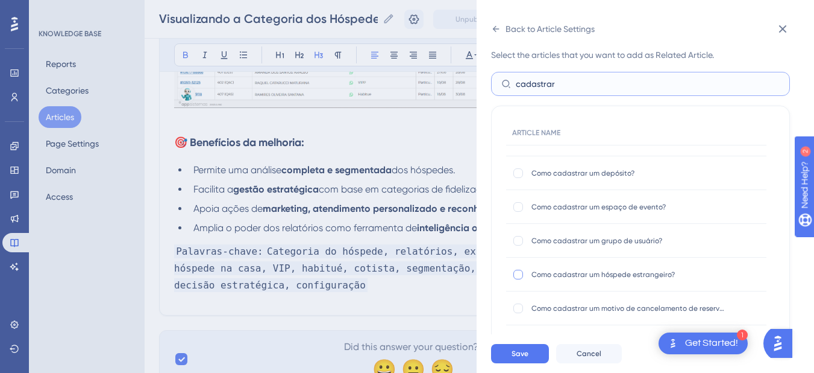
type input "cadastrar"
click at [520, 276] on div at bounding box center [519, 274] width 10 height 10
checkbox input "true"
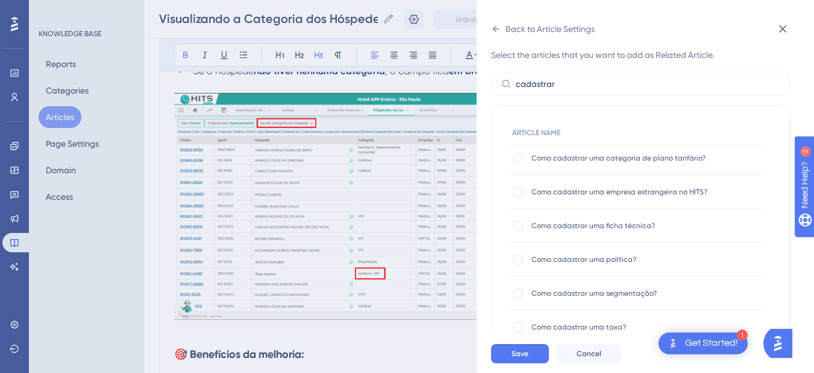
scroll to position [769, 0]
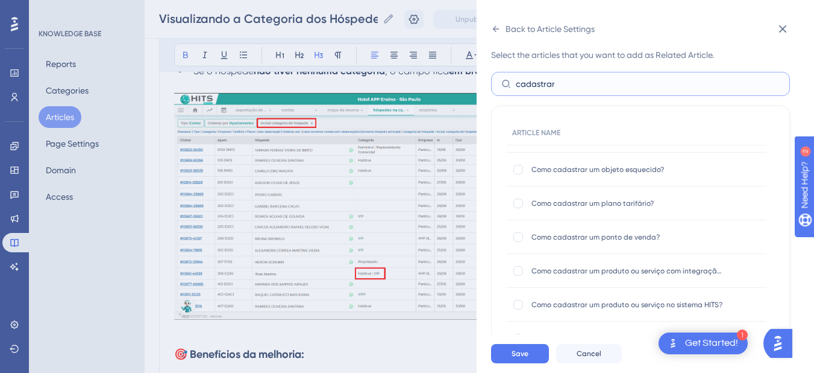
click at [551, 79] on input "cadastrar" at bounding box center [648, 83] width 264 height 13
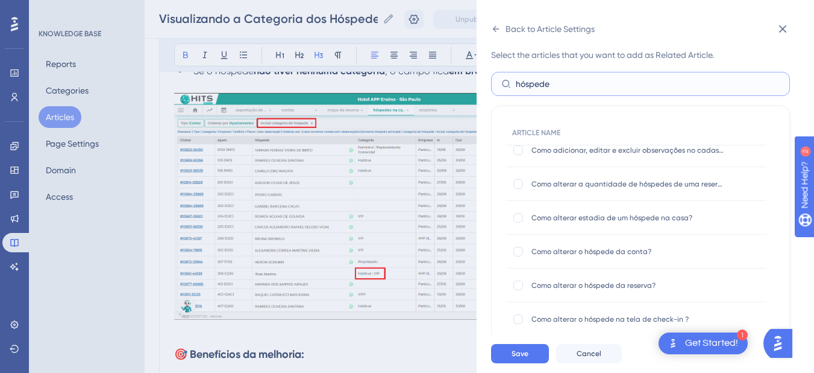
scroll to position [422, 0]
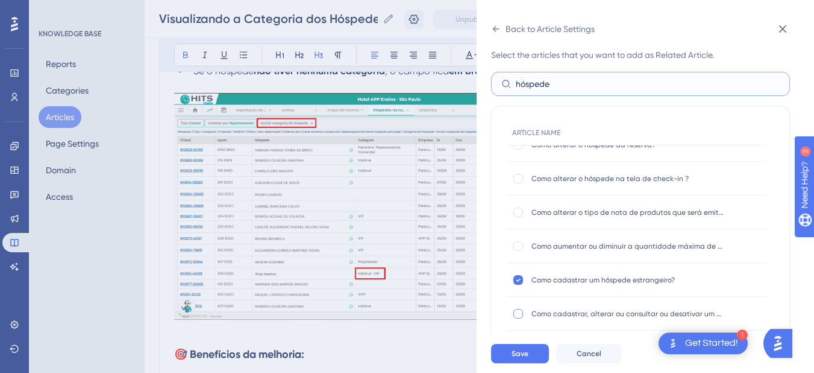
type input "hóspede"
click at [519, 313] on div at bounding box center [519, 314] width 10 height 10
checkbox input "true"
click at [517, 358] on span "Save" at bounding box center [520, 353] width 17 height 10
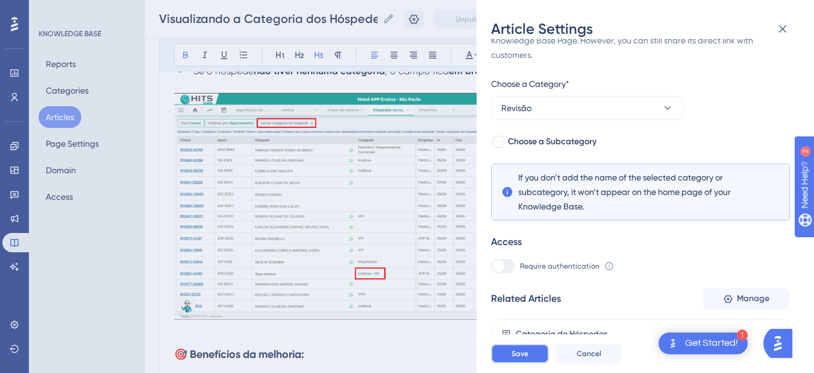
click at [517, 358] on span "Save" at bounding box center [520, 353] width 17 height 10
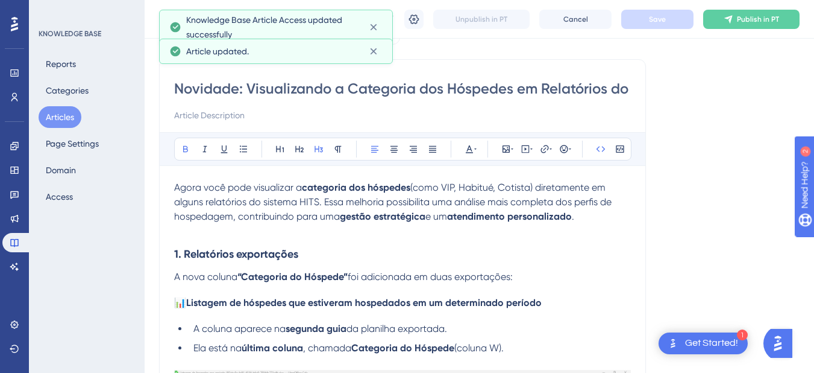
scroll to position [0, 0]
